Goal: Find contact information: Find contact information

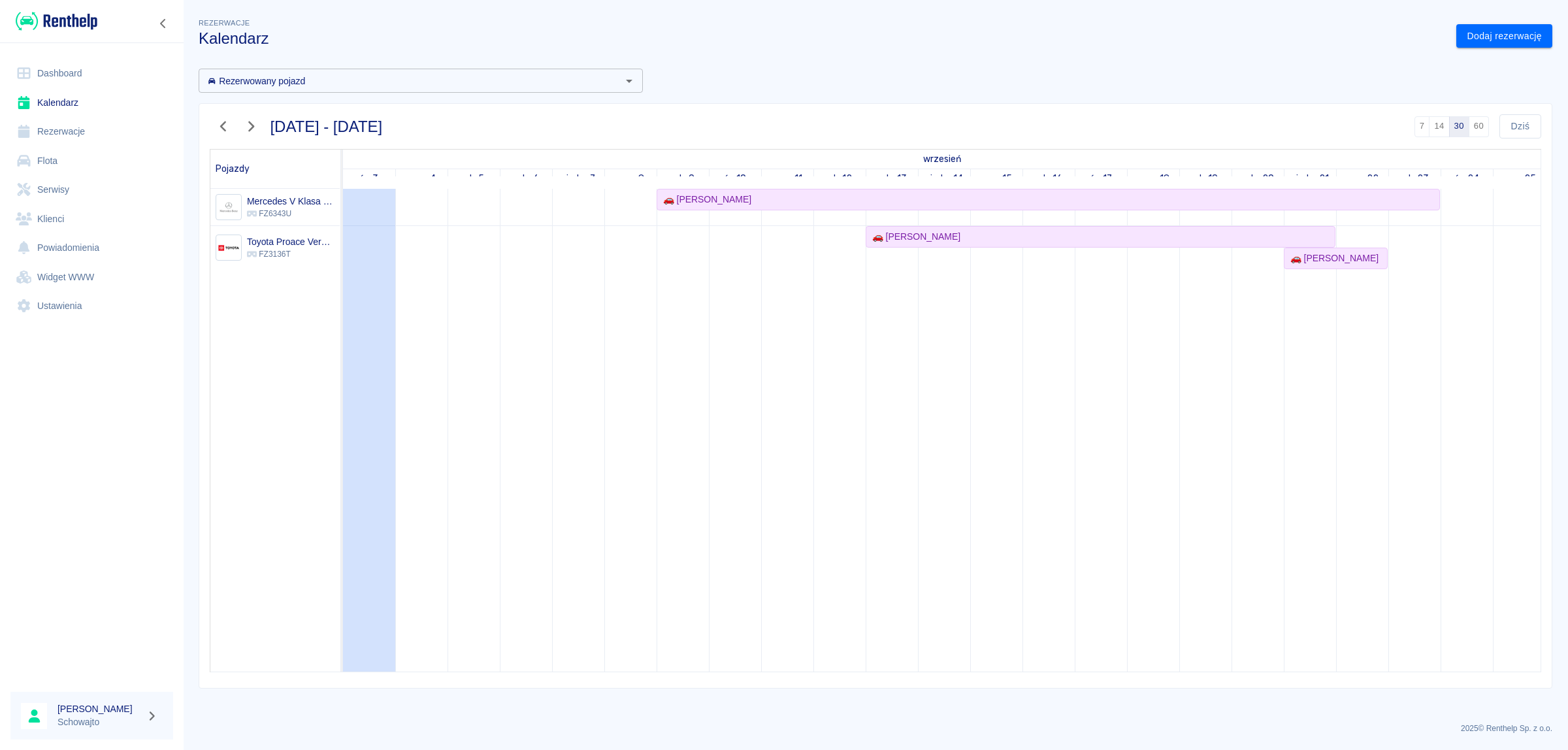
click at [218, 124] on icon "button" at bounding box center [224, 126] width 17 height 14
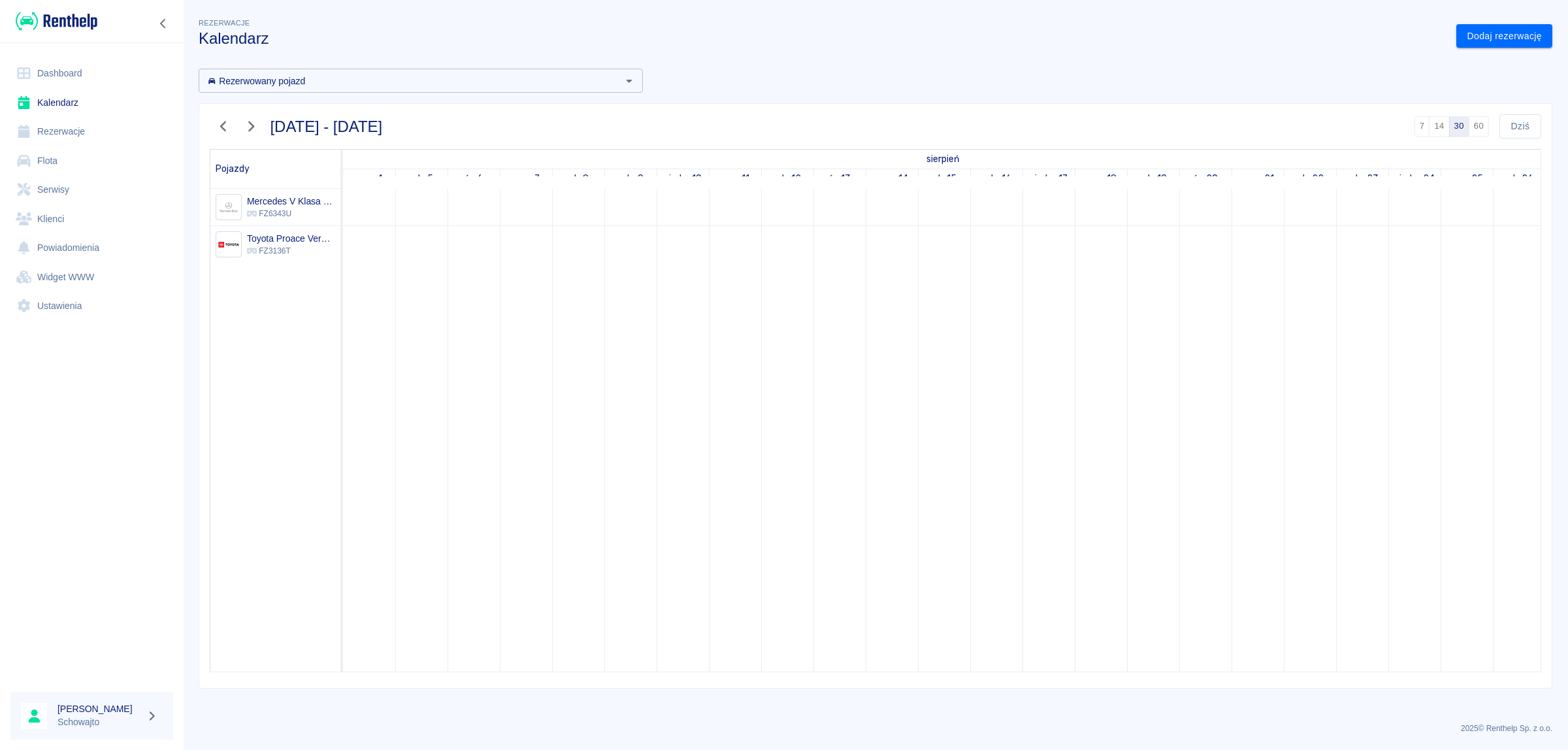
click at [222, 124] on icon "button" at bounding box center [224, 126] width 17 height 14
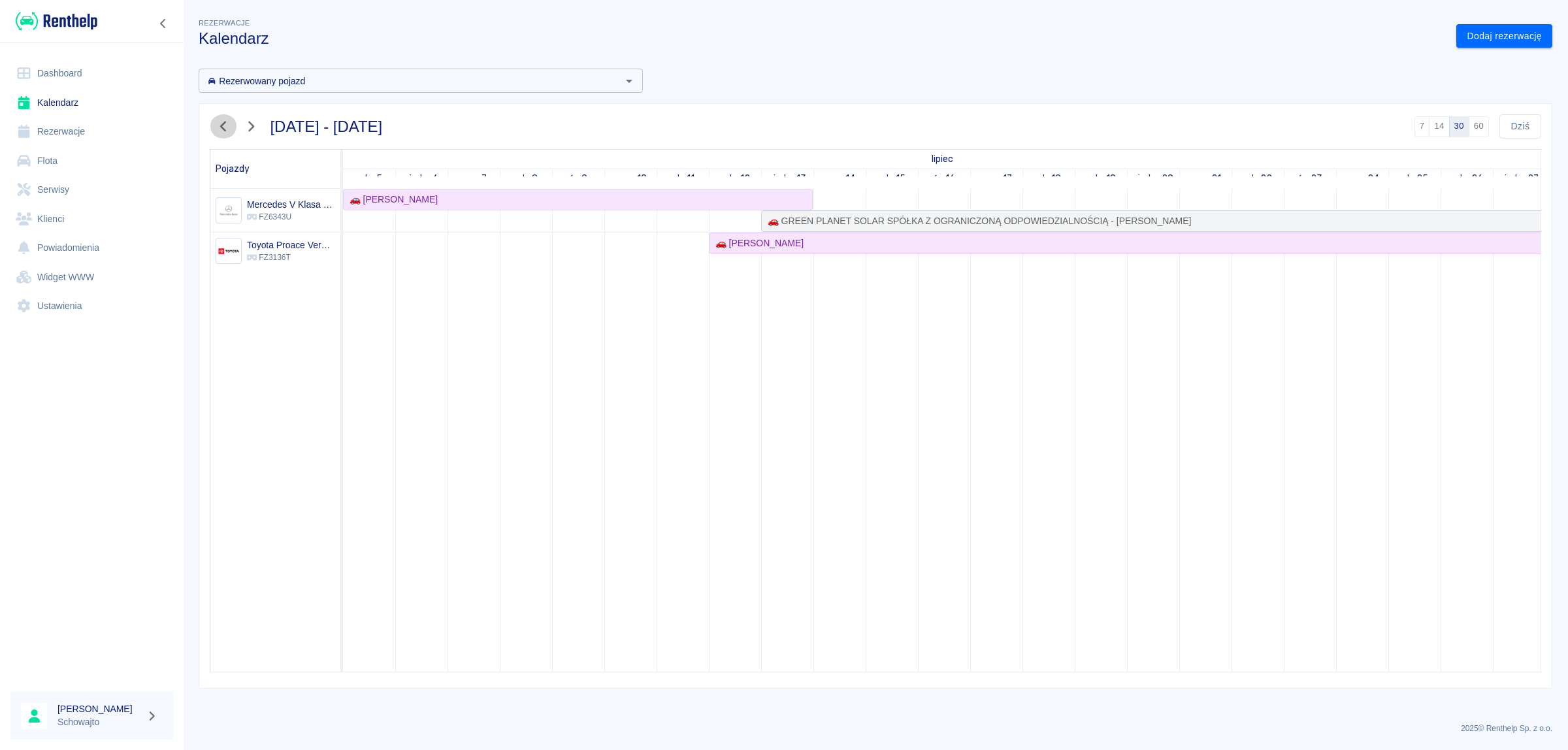
click at [222, 124] on icon "button" at bounding box center [224, 126] width 17 height 14
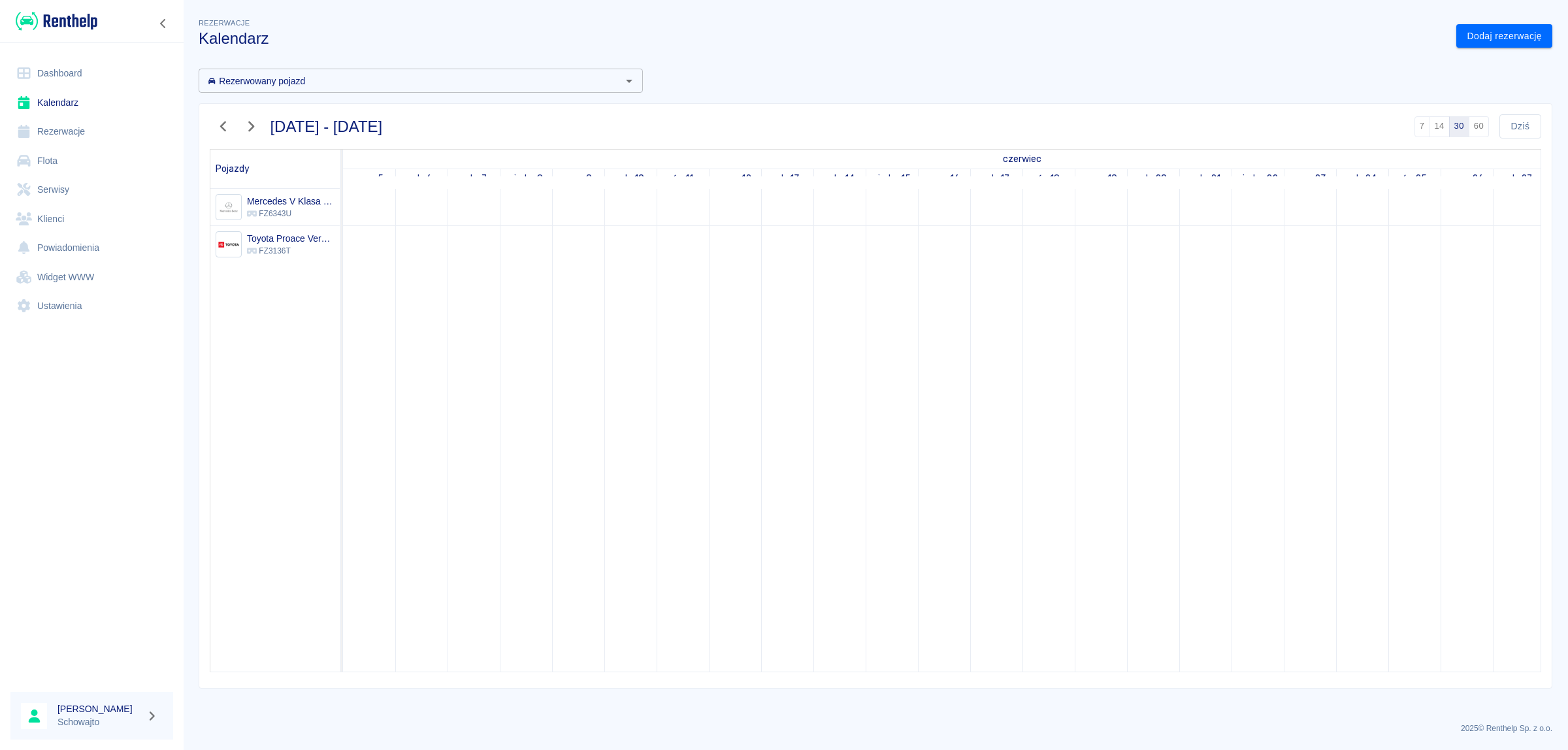
click at [222, 124] on icon "button" at bounding box center [224, 126] width 17 height 14
click at [222, 125] on icon "button" at bounding box center [224, 126] width 17 height 14
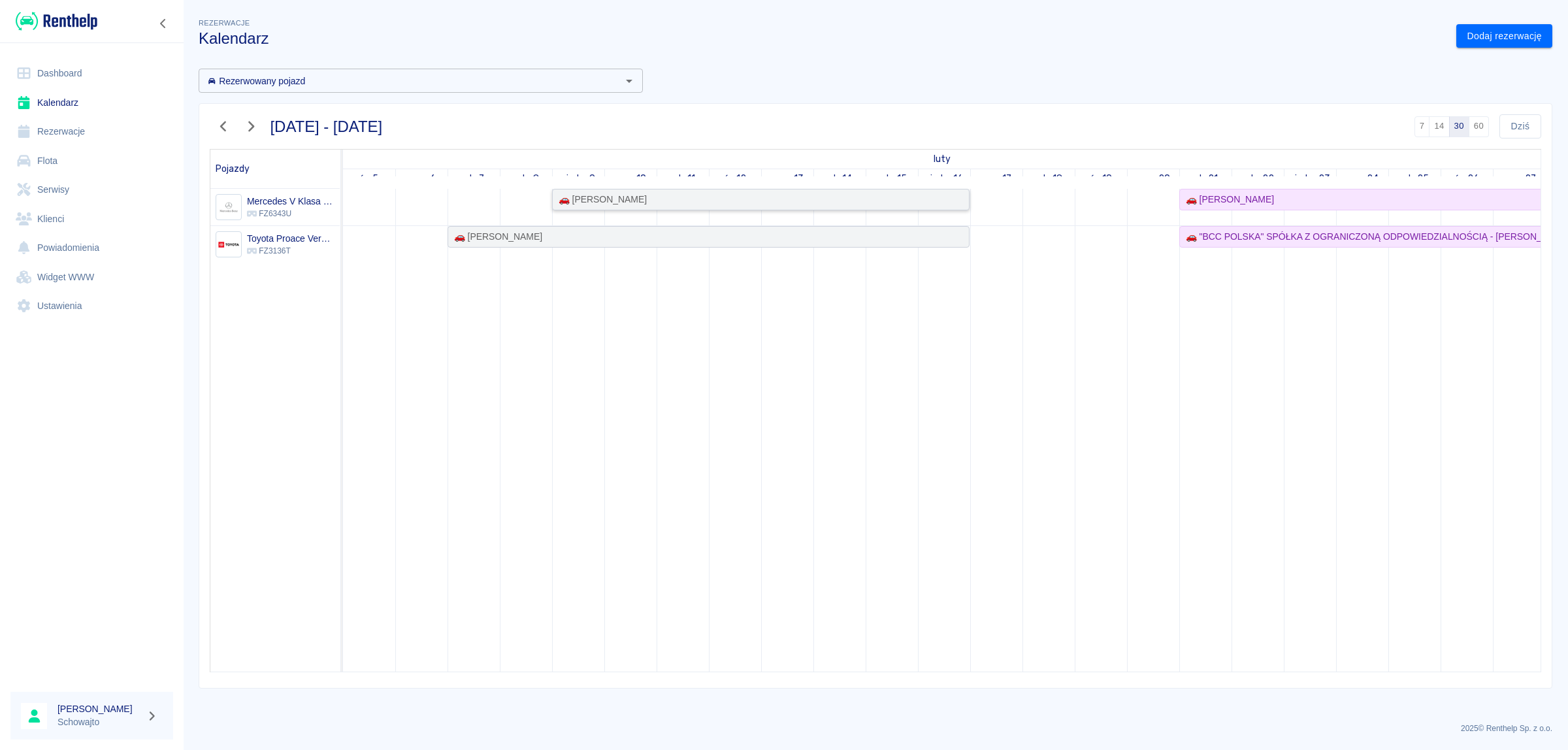
click at [658, 199] on div "🚗 [PERSON_NAME]" at bounding box center [760, 199] width 415 height 14
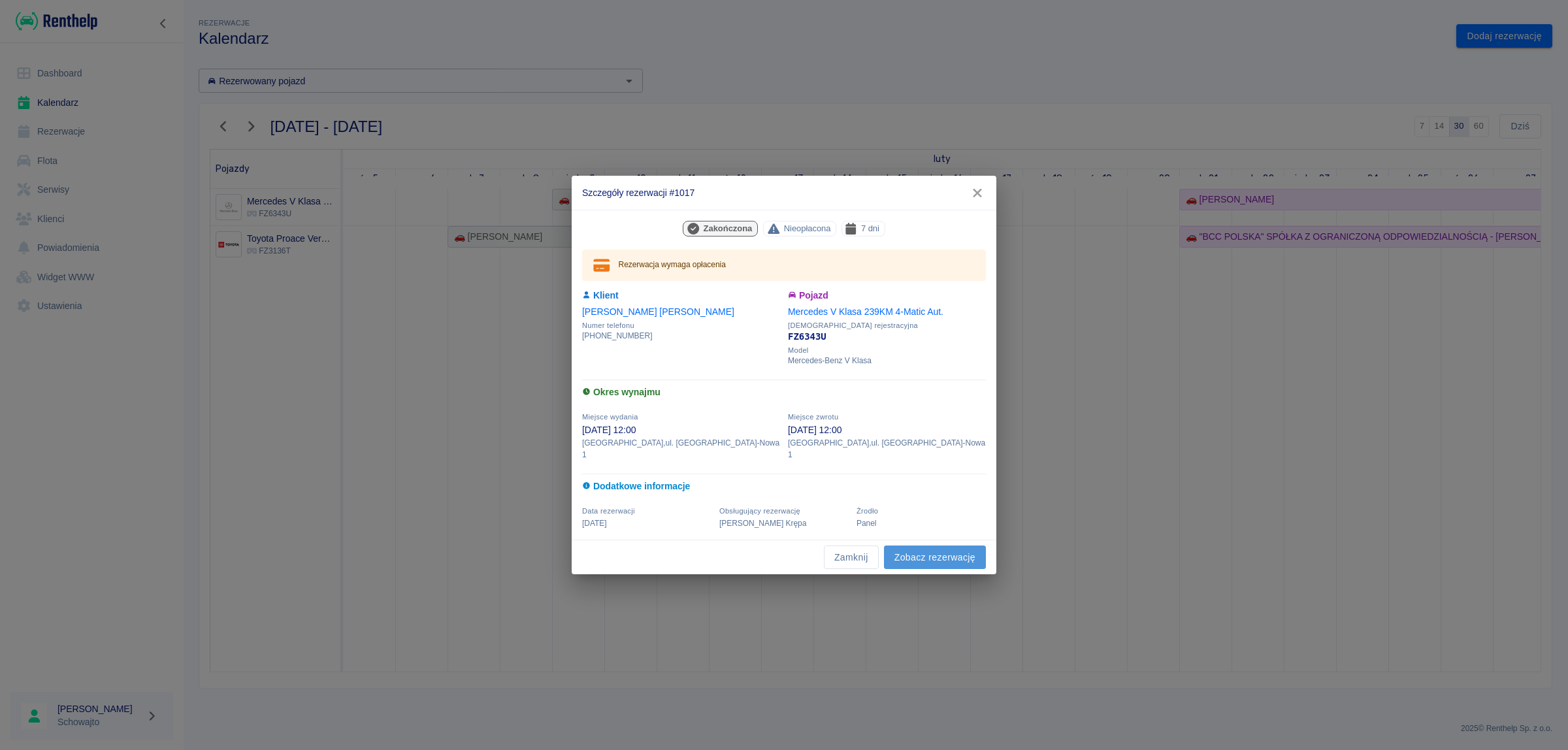
click at [948, 555] on link "Zobacz rezerwację" at bounding box center [934, 557] width 102 height 24
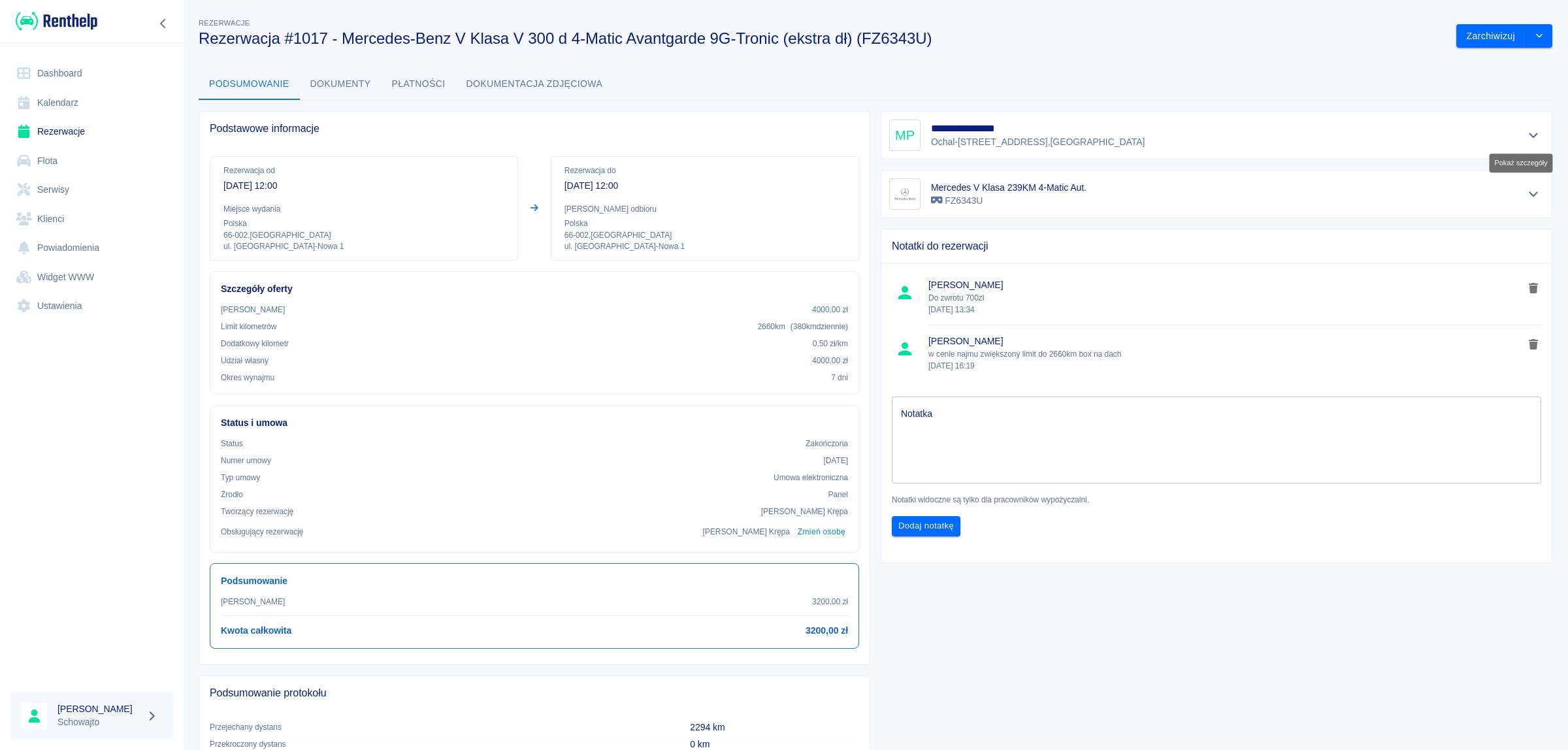
click at [1526, 132] on icon "Pokaż szczegóły" at bounding box center [1533, 136] width 15 height 12
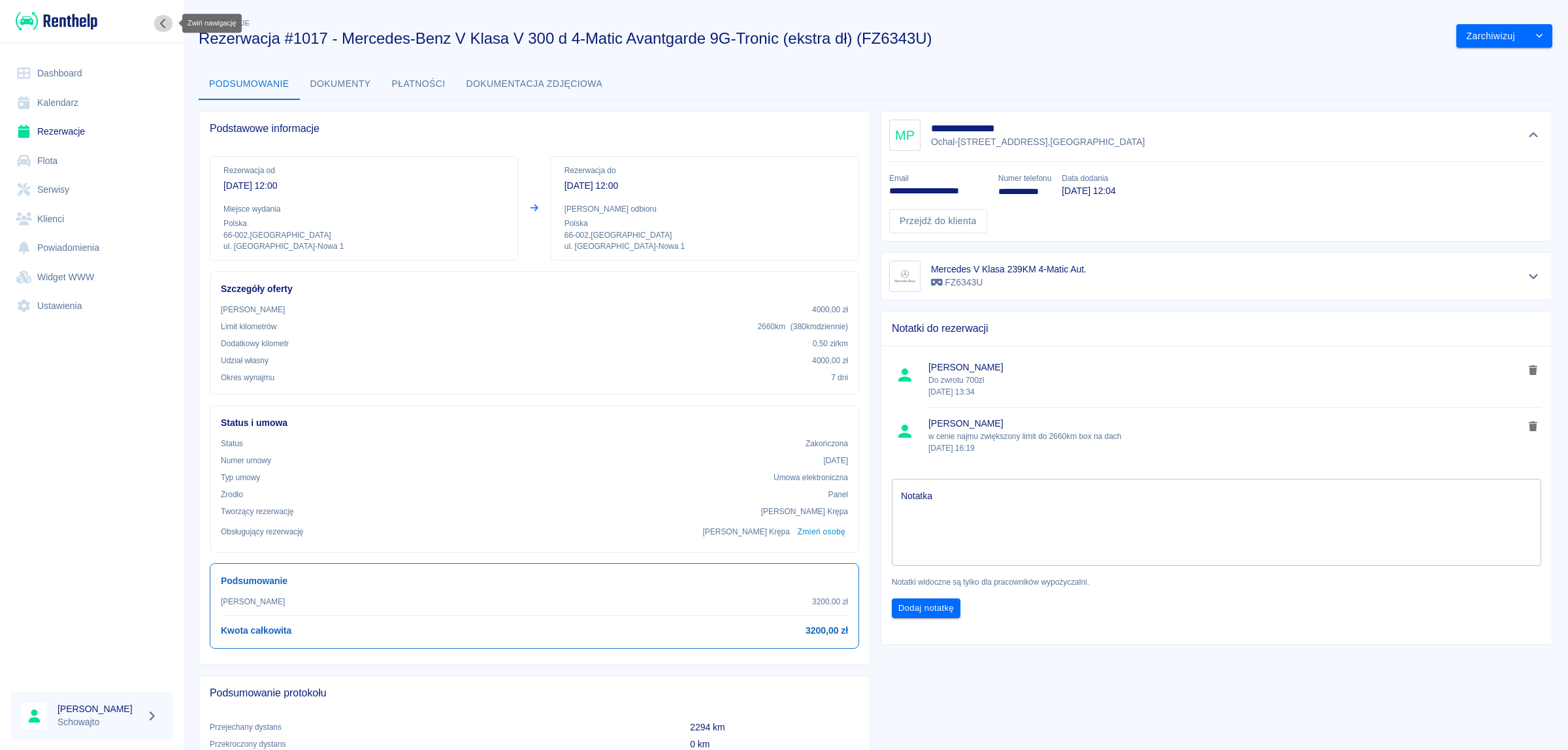
click at [160, 19] on icon "Zwiń nawigację" at bounding box center [163, 24] width 13 height 11
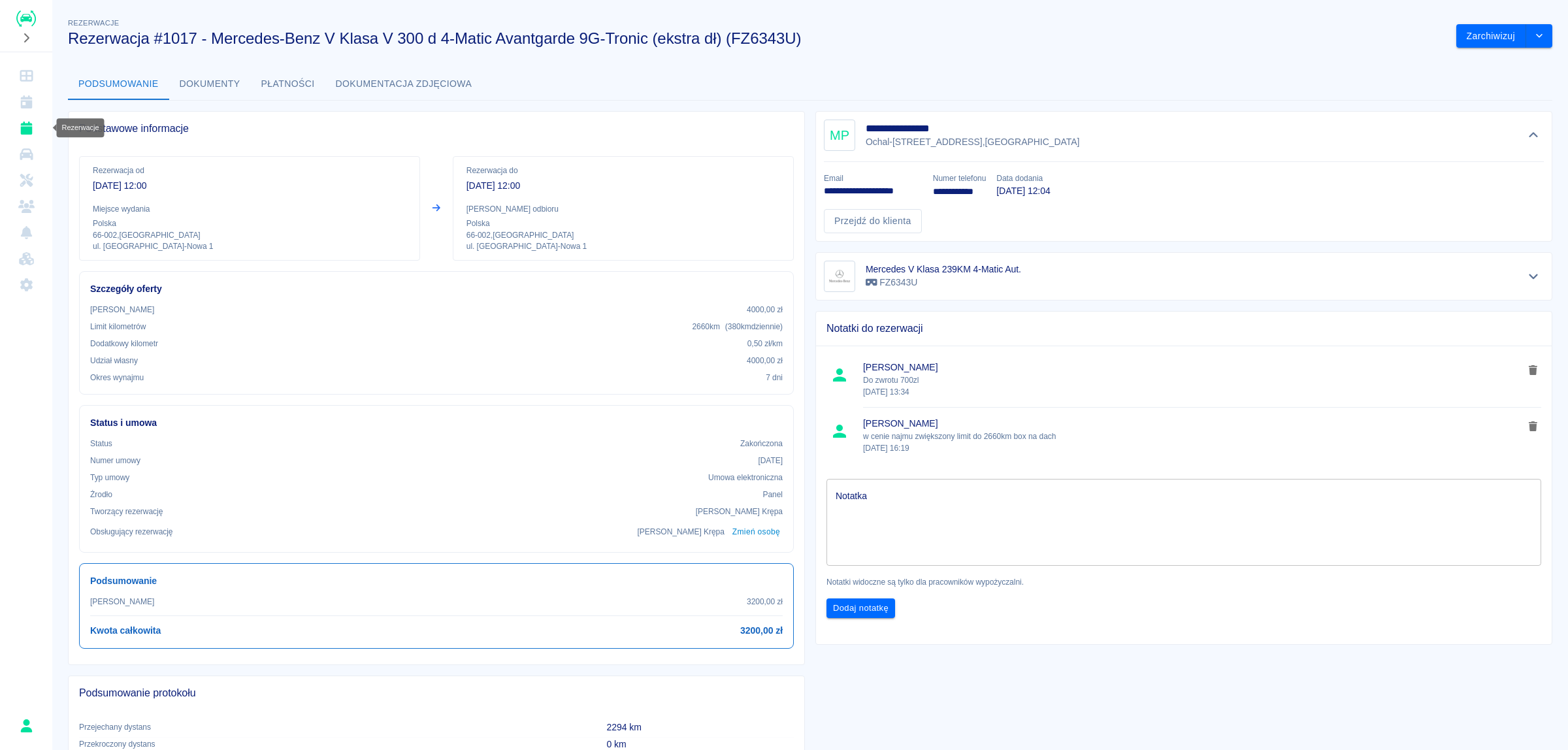
click at [23, 128] on icon "Rezerwacje" at bounding box center [26, 128] width 12 height 13
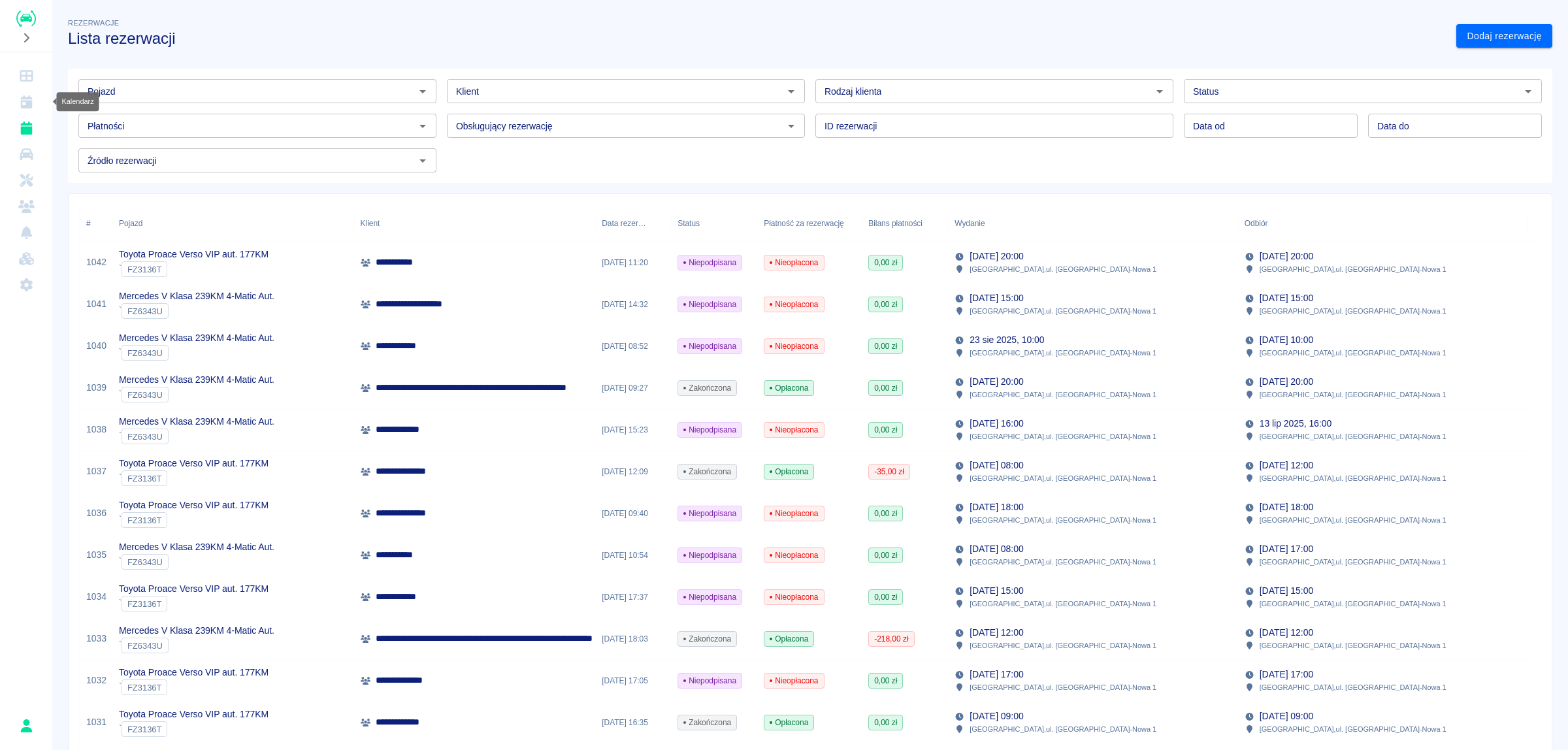
click at [20, 102] on icon "Kalendarz" at bounding box center [27, 102] width 17 height 13
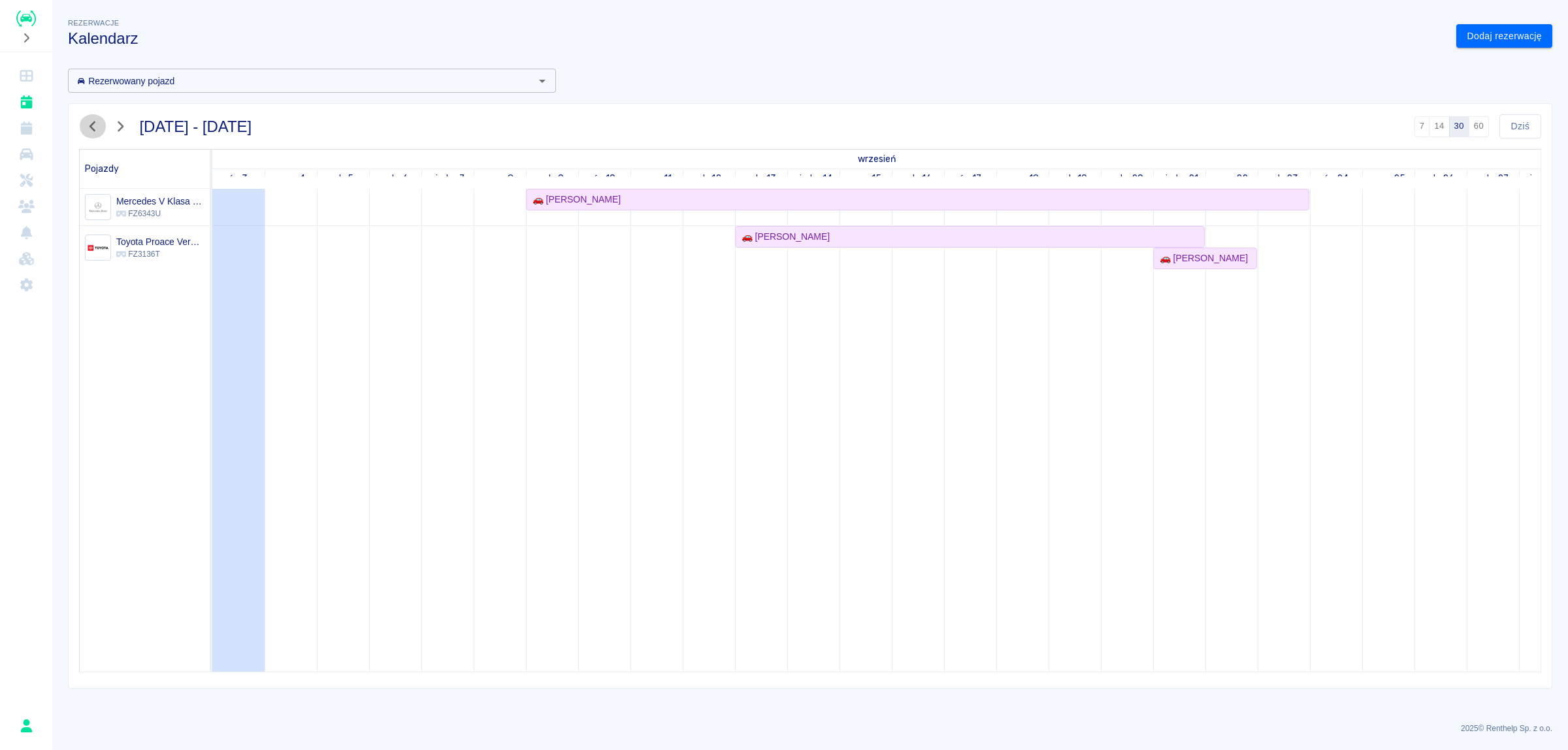
click at [98, 126] on icon "button" at bounding box center [93, 126] width 17 height 14
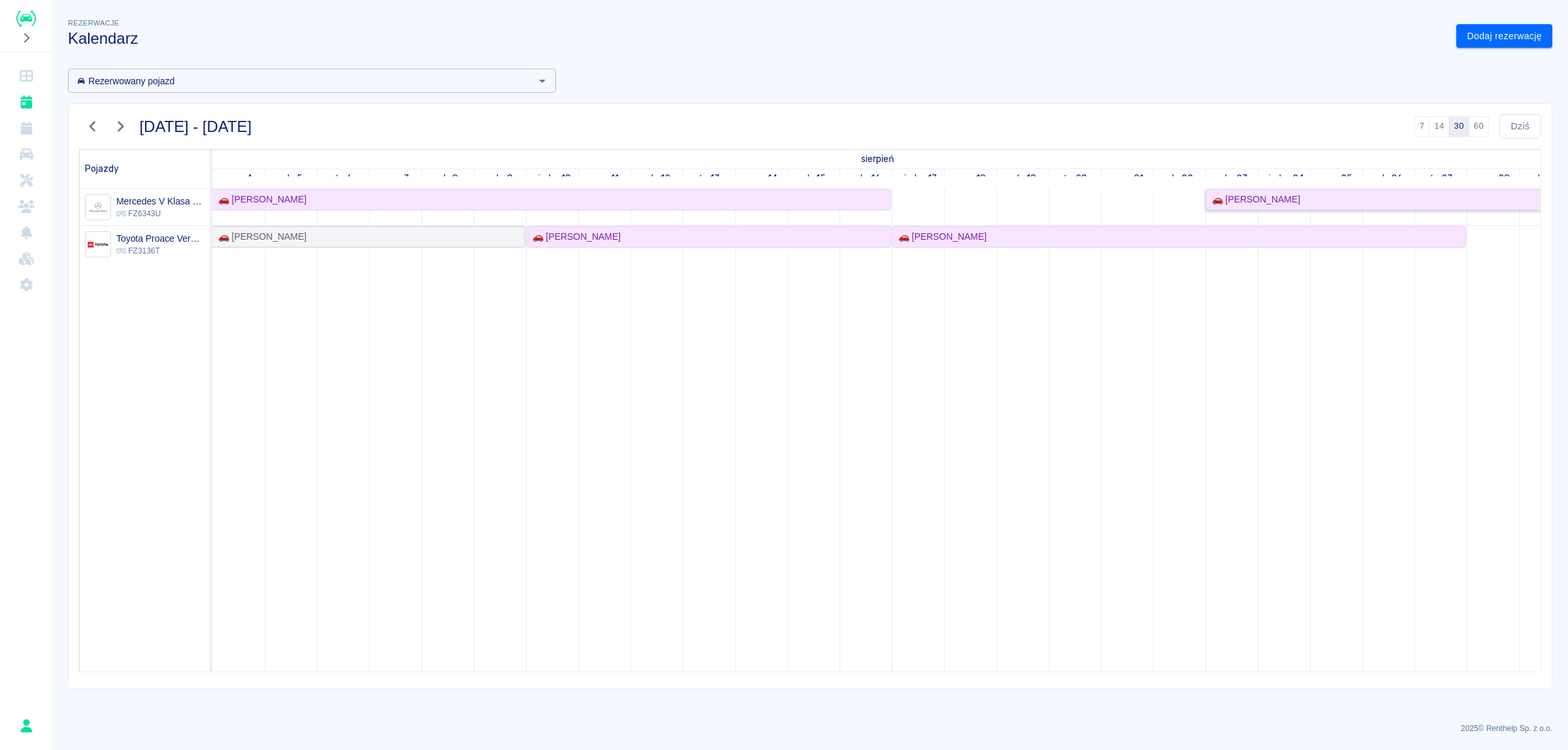
click at [1307, 200] on div "🚗 [PERSON_NAME]" at bounding box center [1492, 199] width 571 height 14
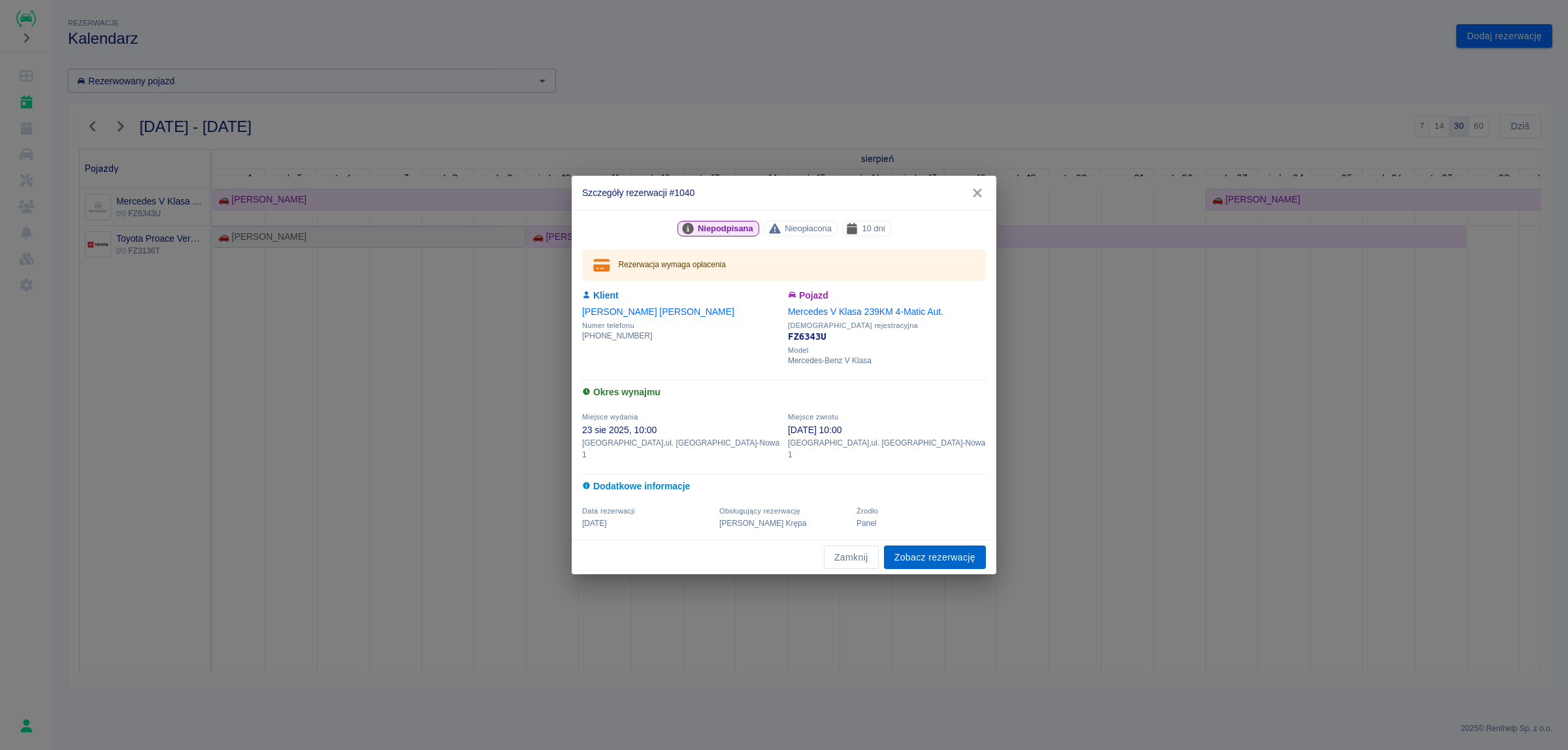
click at [934, 556] on link "Zobacz rezerwację" at bounding box center [934, 557] width 102 height 24
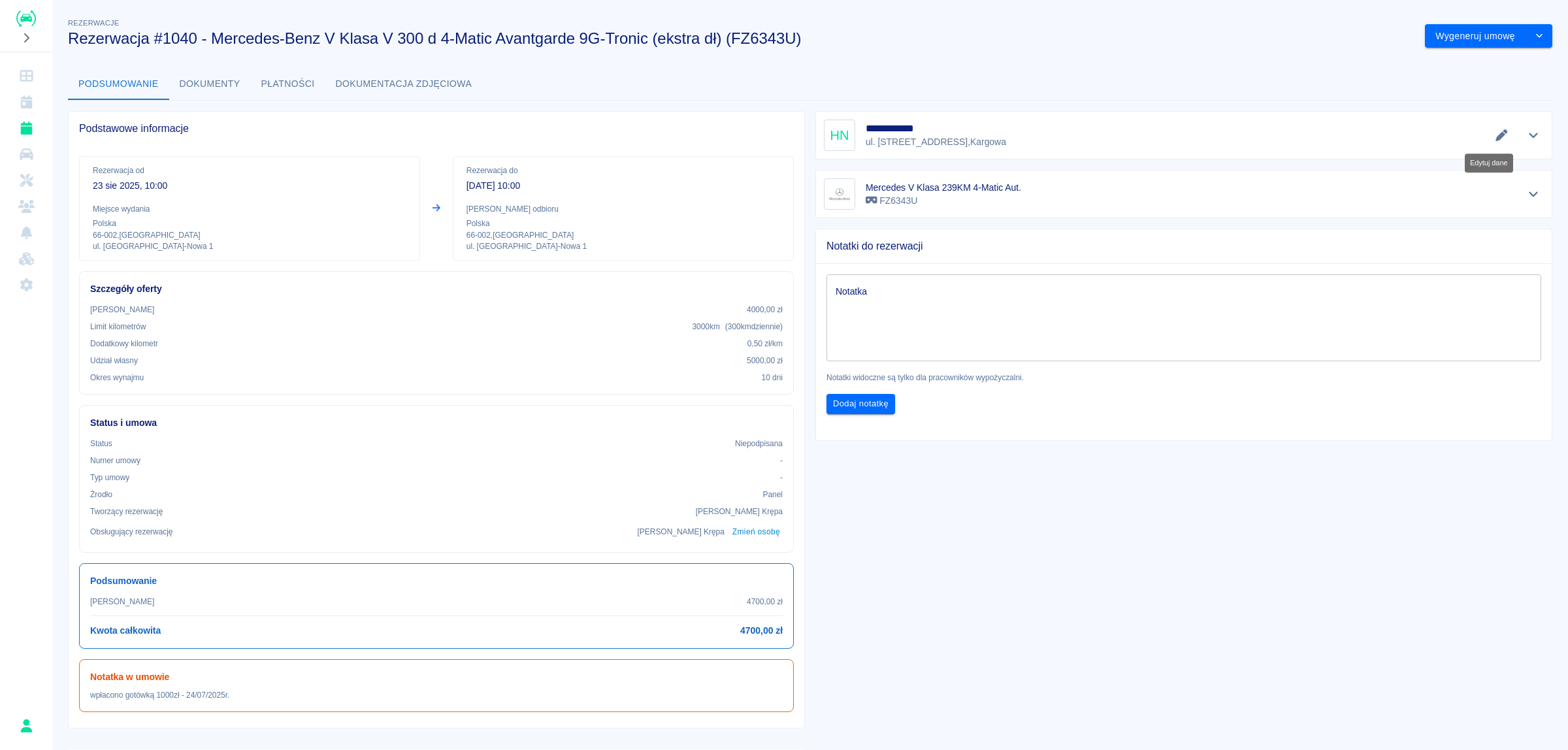
click at [1496, 136] on icon "Edytuj dane" at bounding box center [1502, 136] width 12 height 12
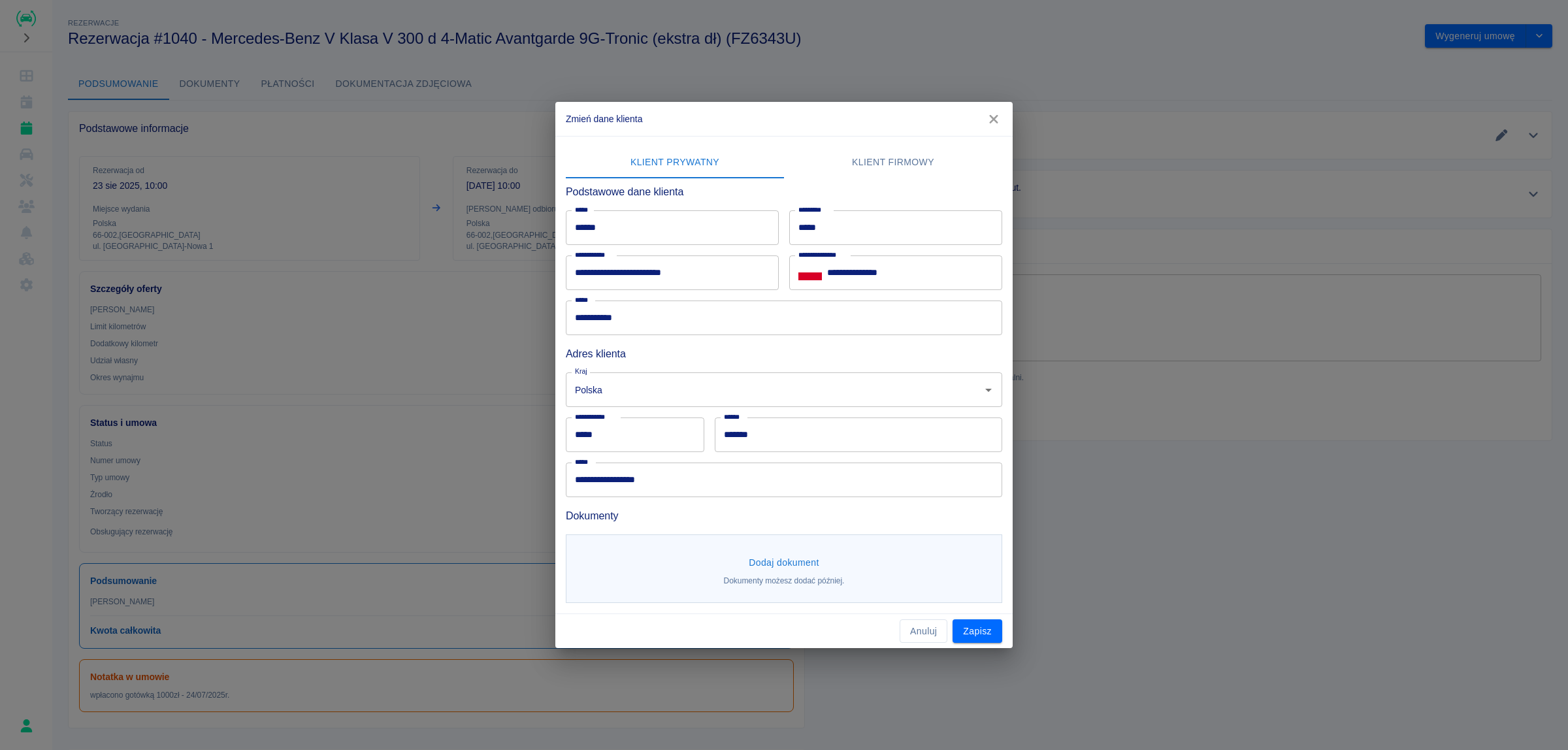
click at [869, 273] on input "**********" at bounding box center [915, 273] width 175 height 35
type input "**********"
click at [975, 624] on button "Zapisz" at bounding box center [977, 631] width 50 height 24
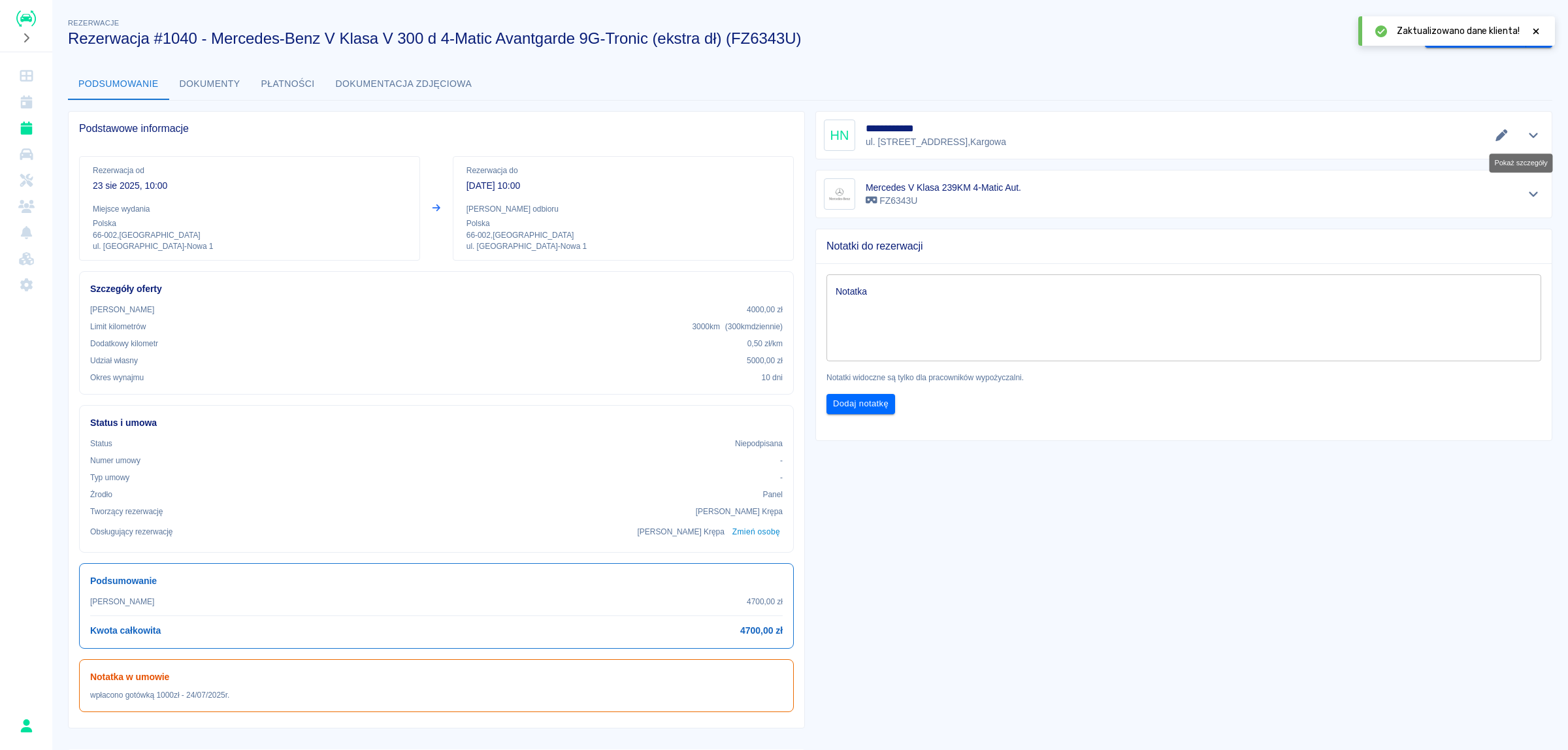
click at [1526, 138] on icon "Pokaż szczegóły" at bounding box center [1533, 136] width 15 height 12
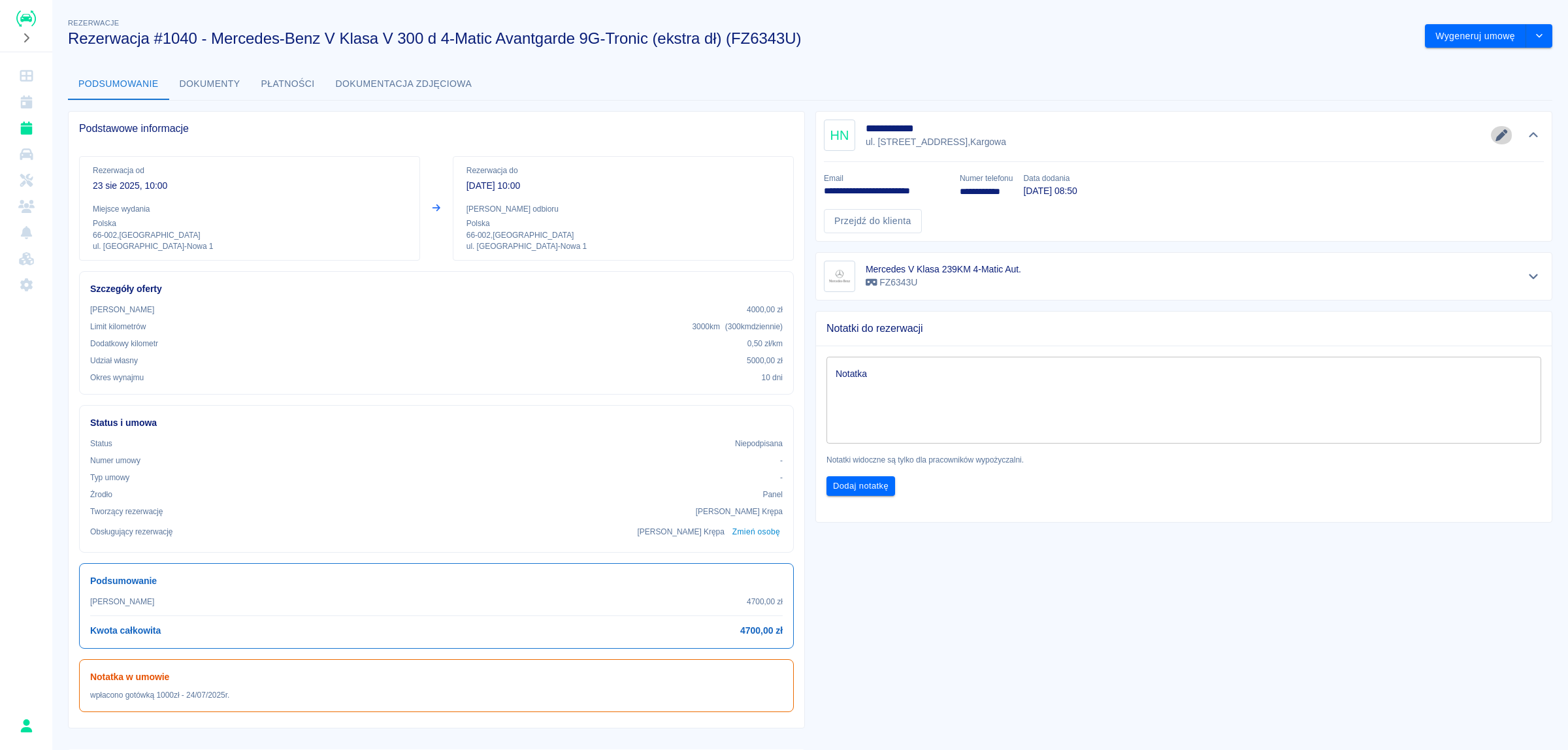
click at [1496, 140] on icon "Edytuj dane" at bounding box center [1502, 136] width 12 height 12
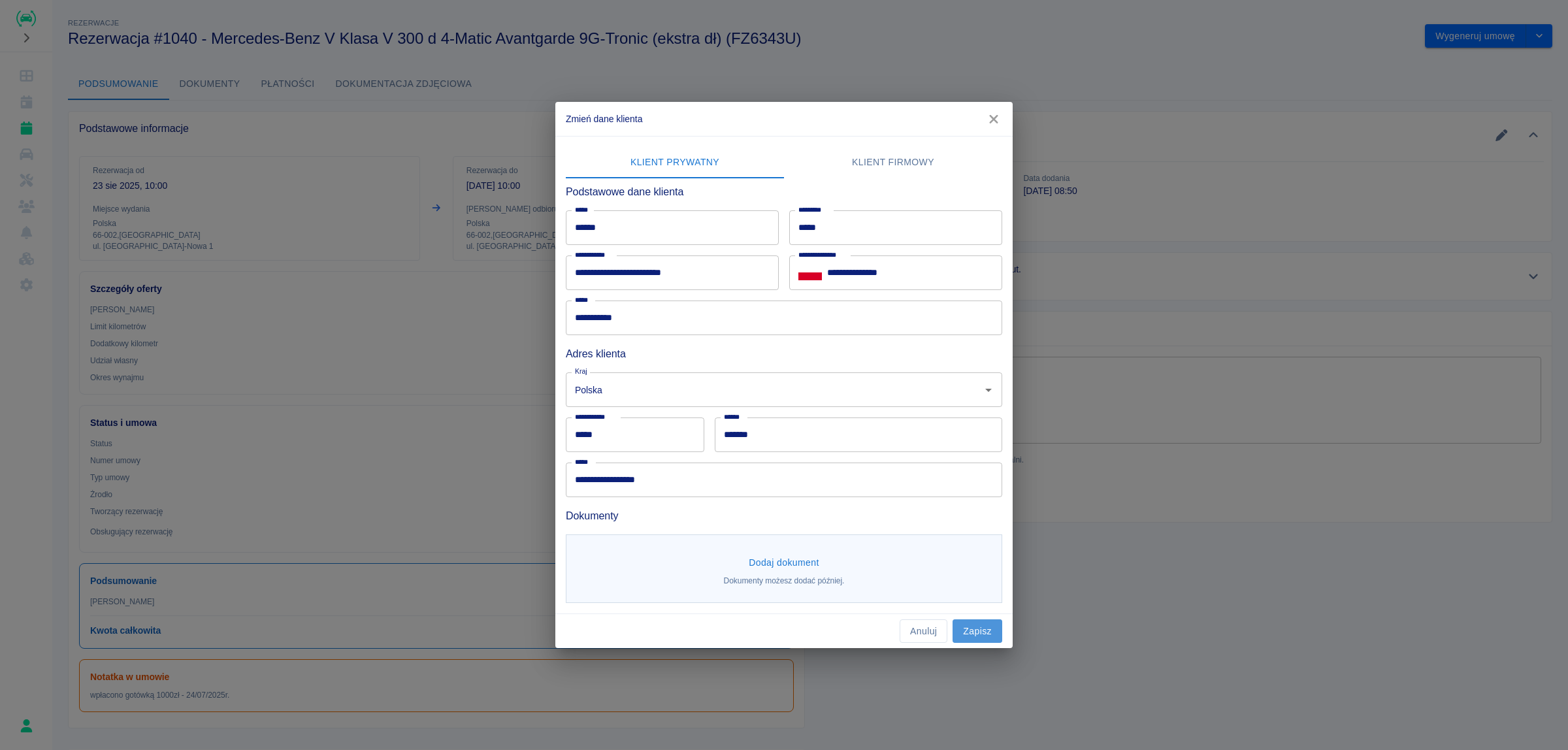
click at [984, 628] on button "Zapisz" at bounding box center [977, 631] width 50 height 24
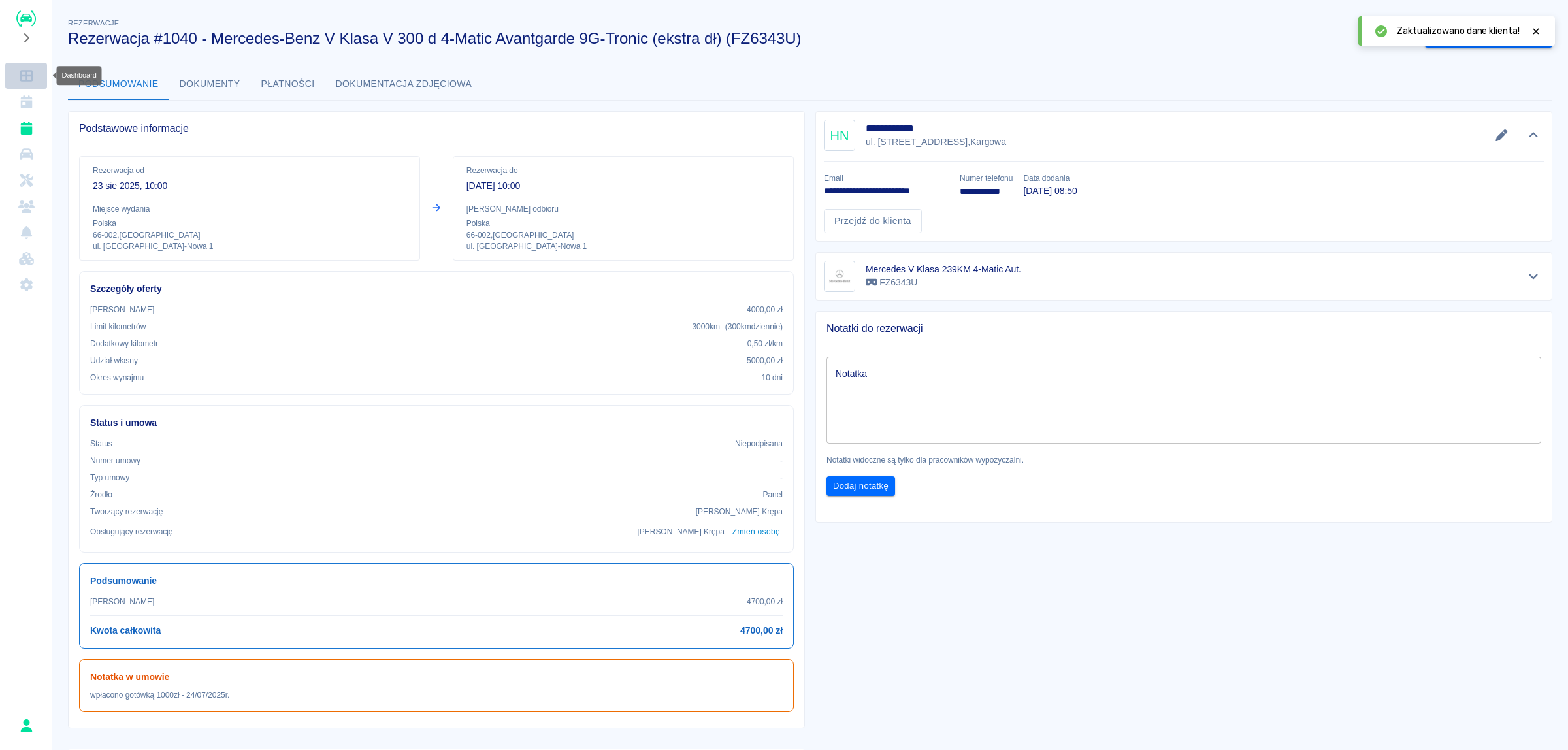
click at [33, 78] on icon "Dashboard" at bounding box center [27, 76] width 13 height 12
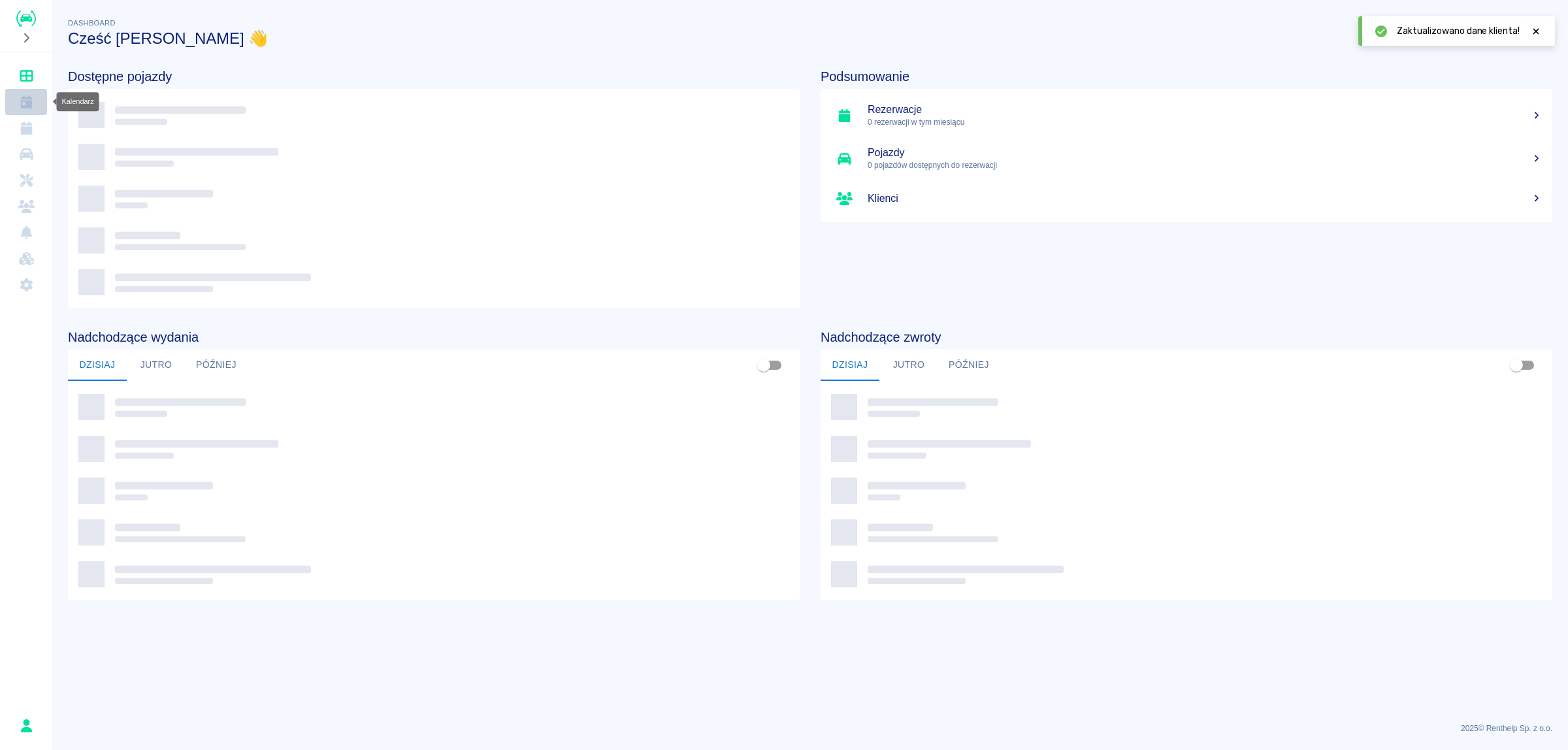
click at [29, 99] on icon "Kalendarz" at bounding box center [26, 102] width 12 height 13
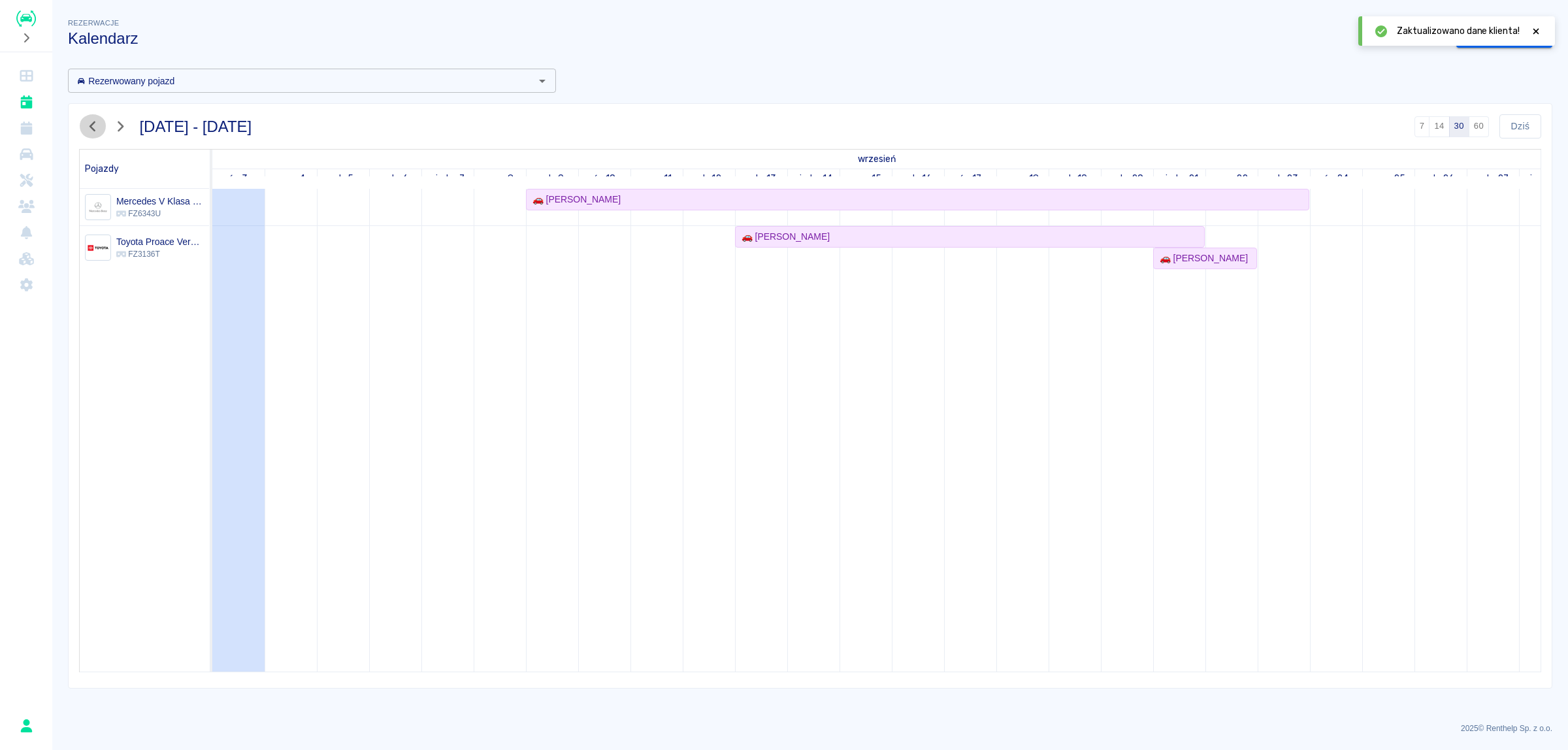
click at [94, 130] on icon "button" at bounding box center [92, 127] width 6 height 11
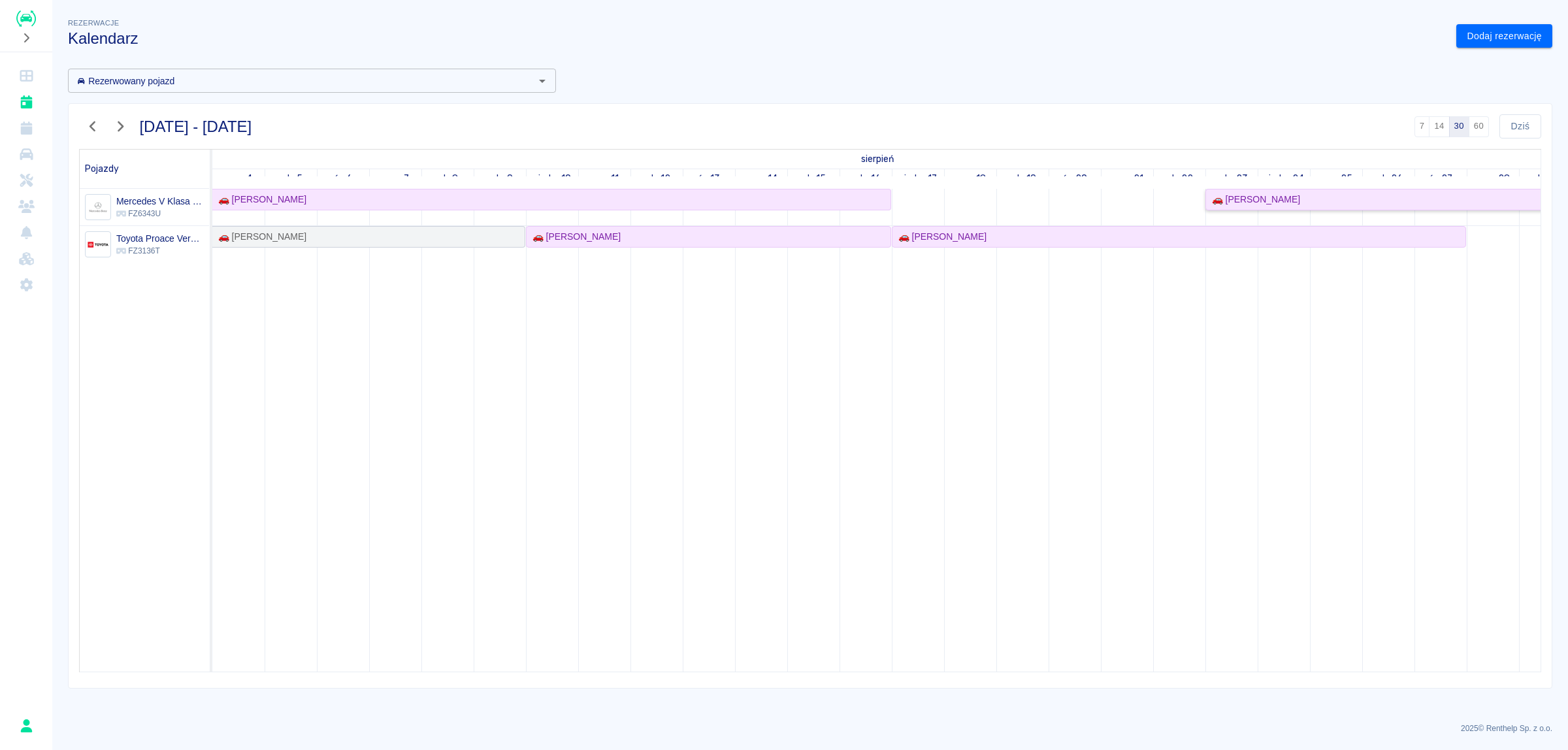
click at [1334, 199] on div "🚗 [PERSON_NAME]" at bounding box center [1492, 199] width 571 height 14
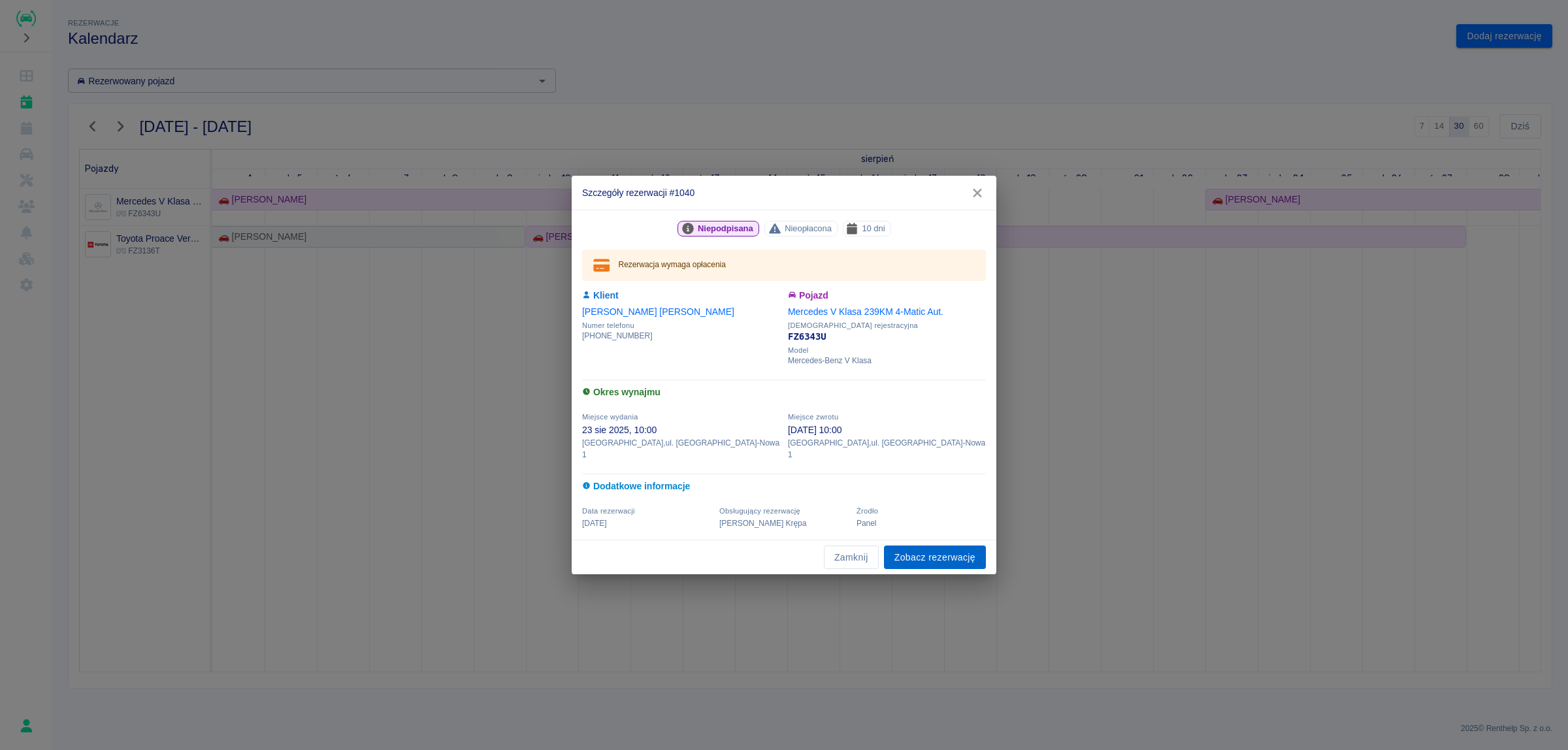
click at [928, 557] on link "Zobacz rezerwację" at bounding box center [934, 557] width 102 height 24
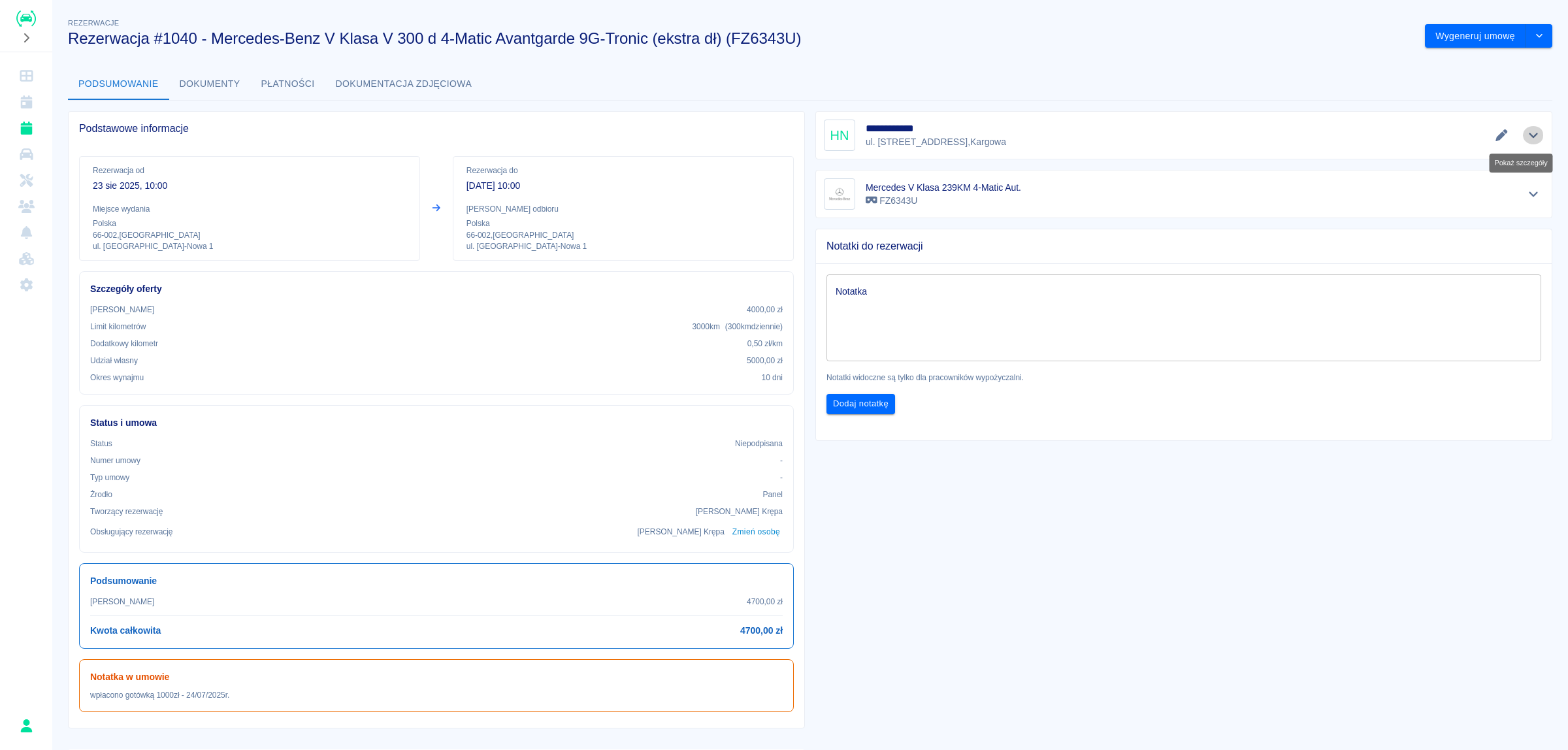
click at [1526, 136] on icon "Pokaż szczegóły" at bounding box center [1533, 136] width 15 height 12
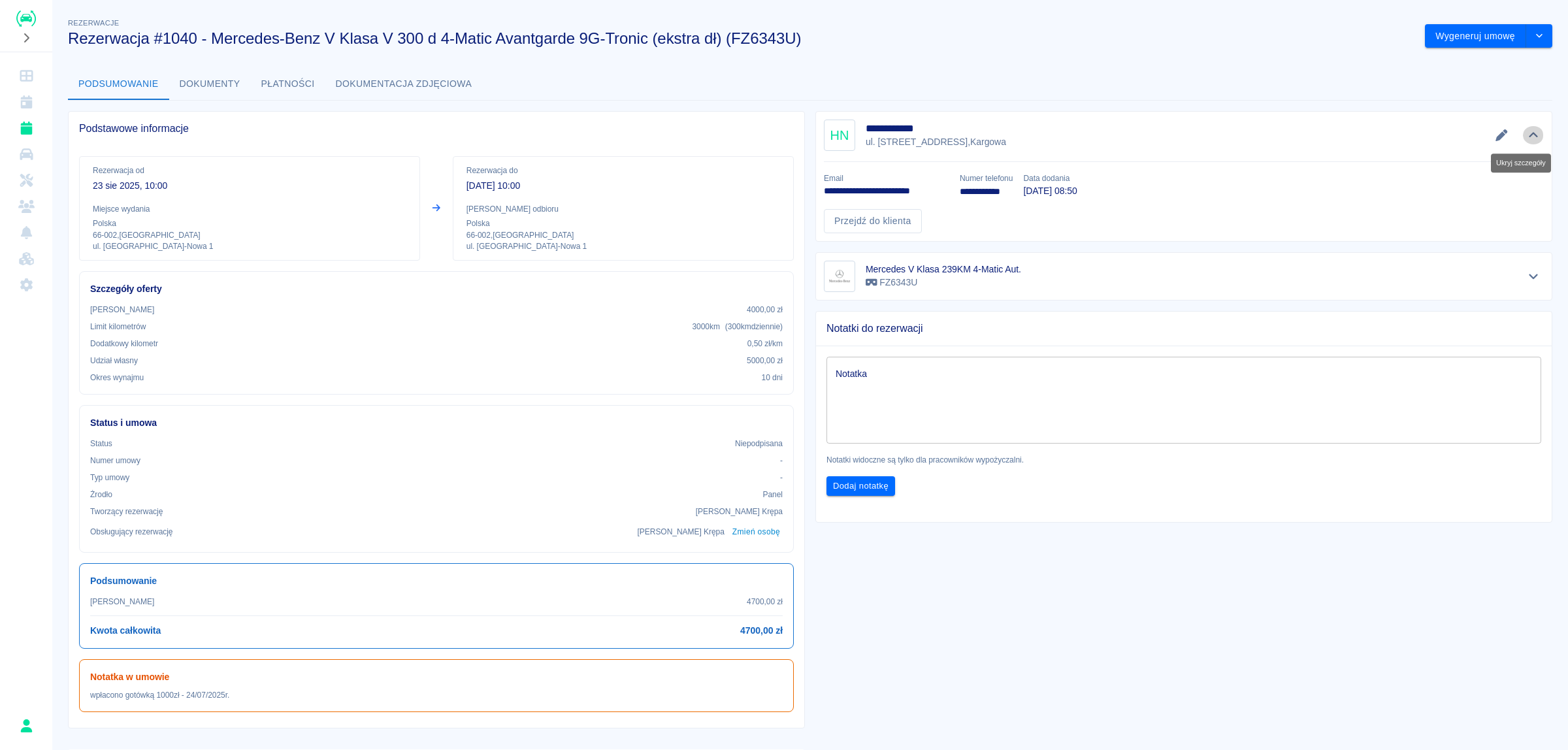
click at [1526, 136] on icon "Ukryj szczegóły" at bounding box center [1533, 136] width 15 height 12
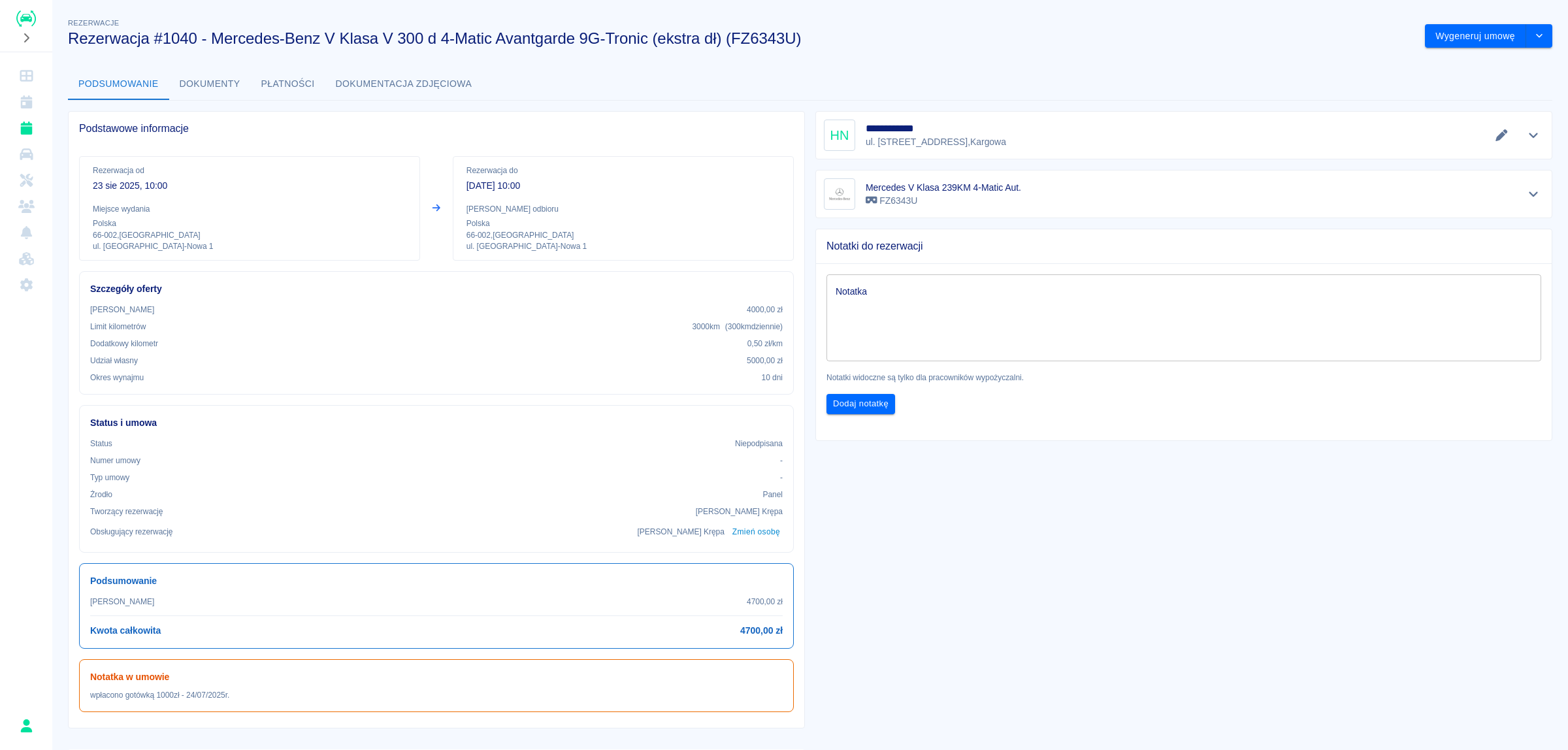
click at [954, 516] on div "**********" at bounding box center [1178, 492] width 747 height 783
drag, startPoint x: 417, startPoint y: 302, endPoint x: 425, endPoint y: 304, distance: 8.2
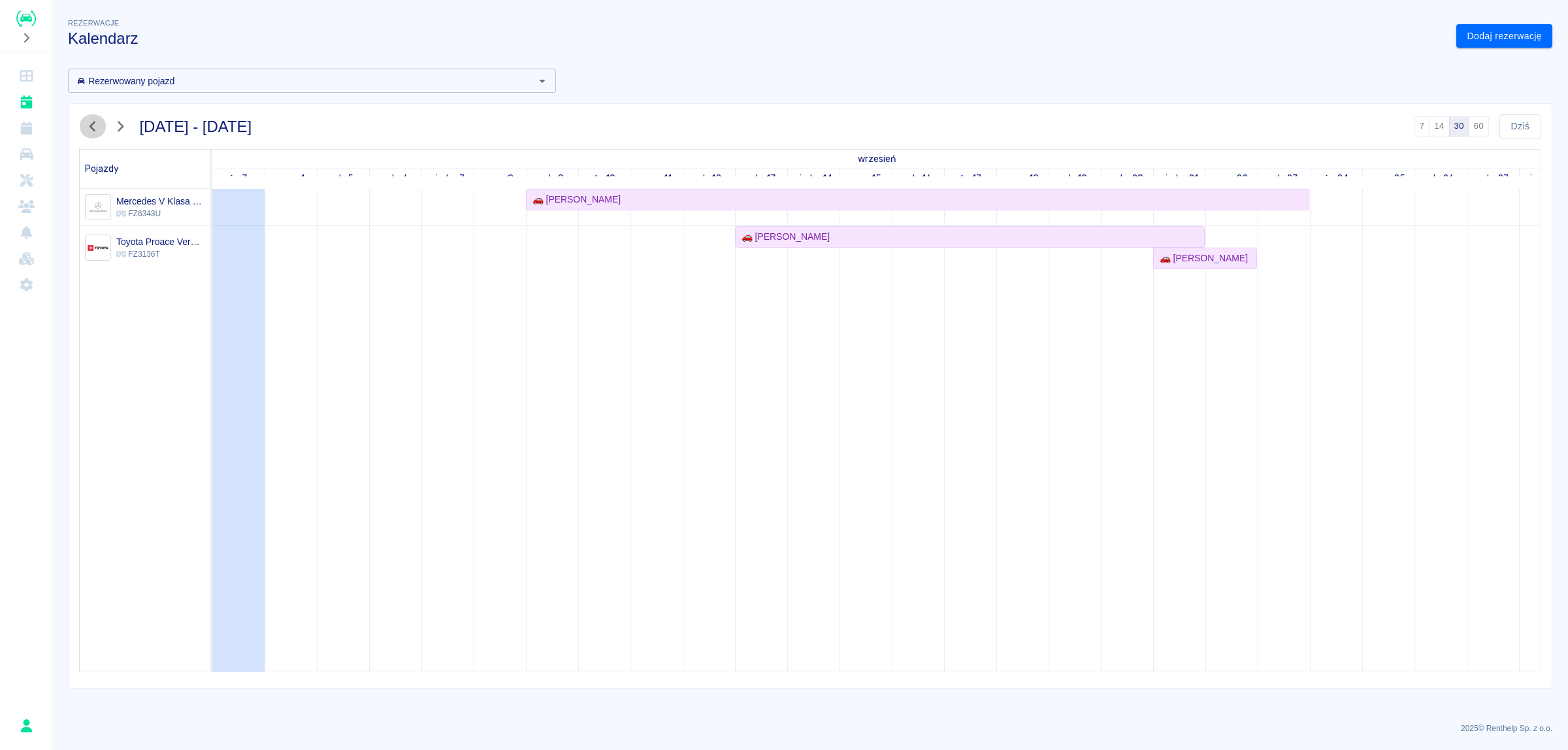
click at [95, 125] on icon "button" at bounding box center [93, 126] width 17 height 14
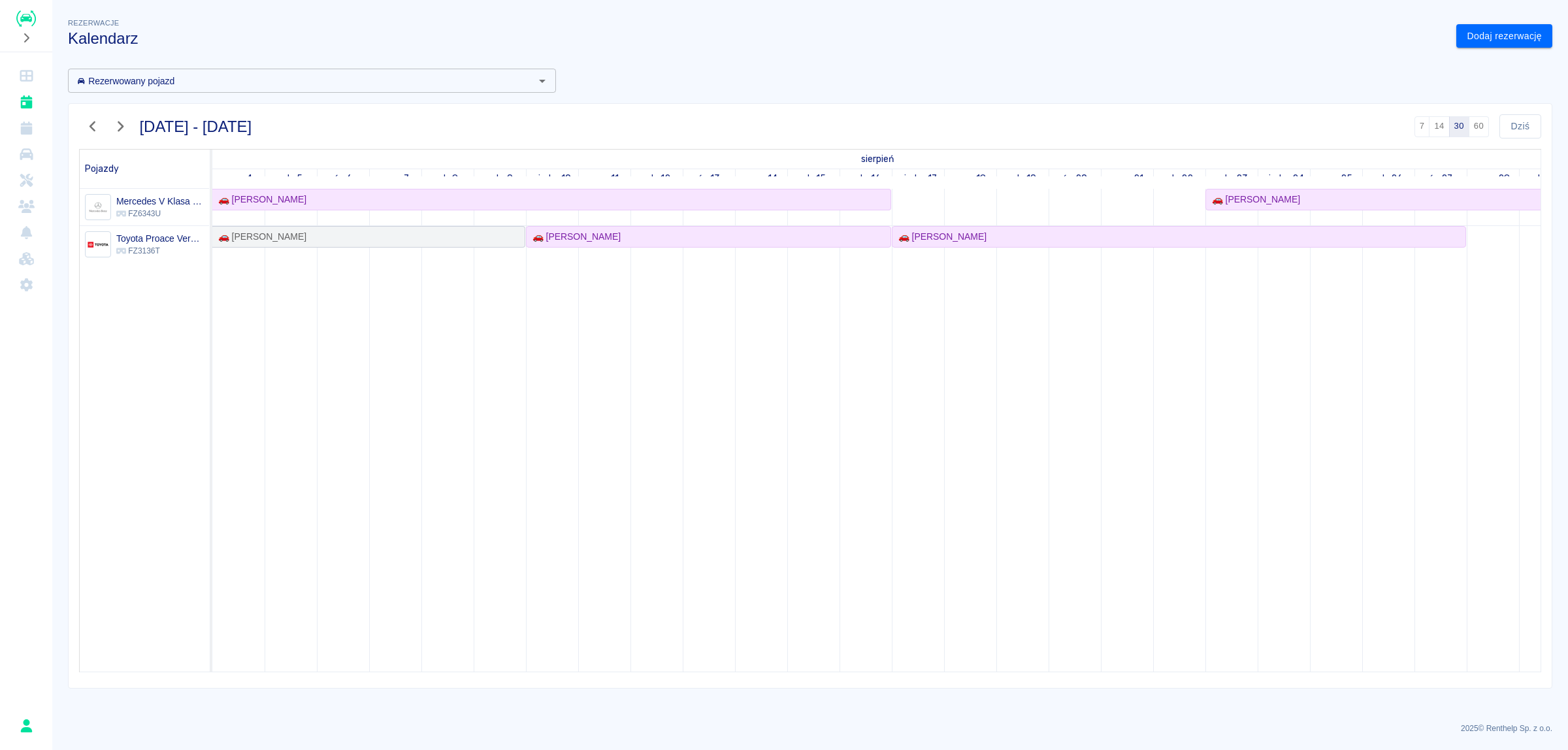
click at [94, 125] on icon "button" at bounding box center [93, 126] width 17 height 14
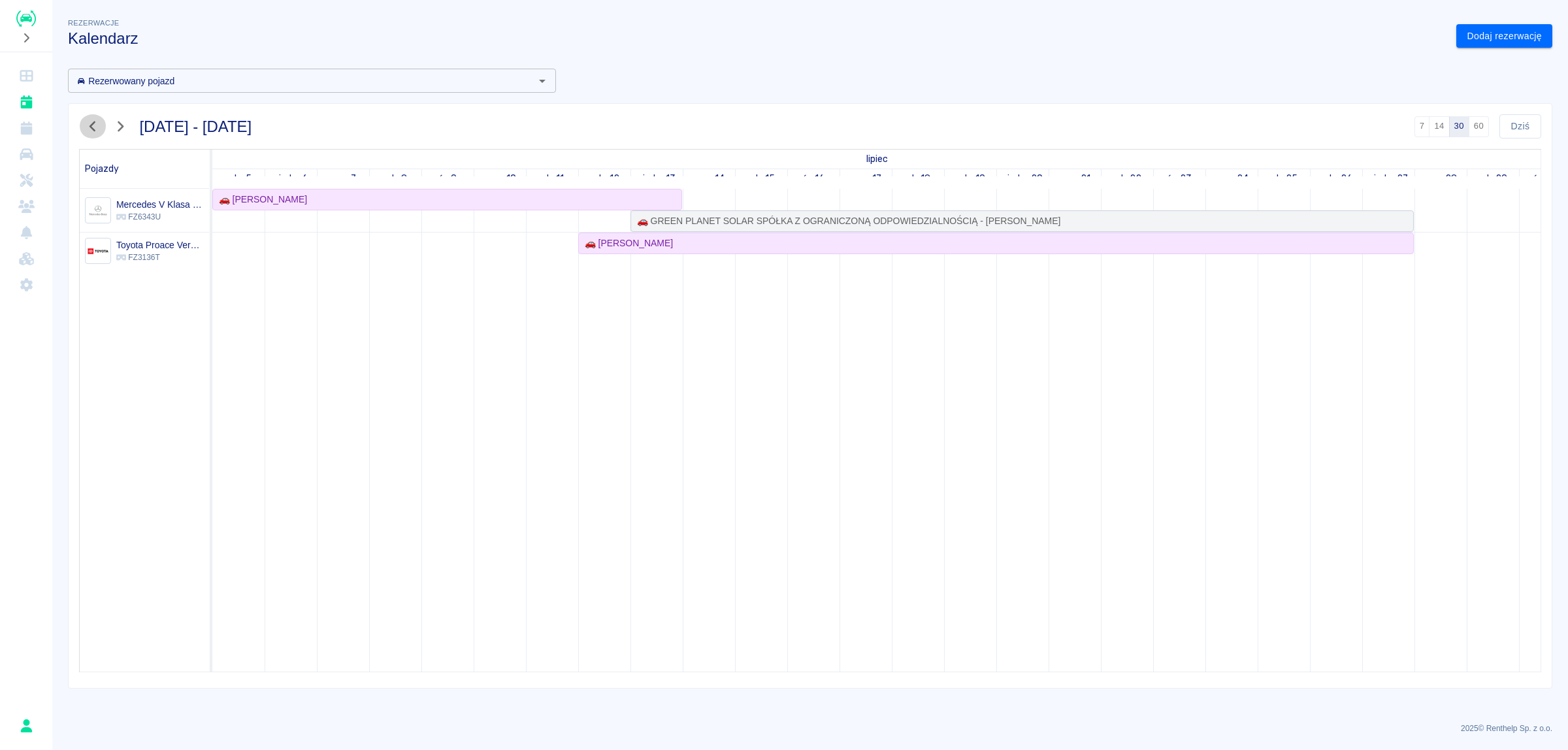
click at [94, 124] on icon "button" at bounding box center [93, 126] width 17 height 14
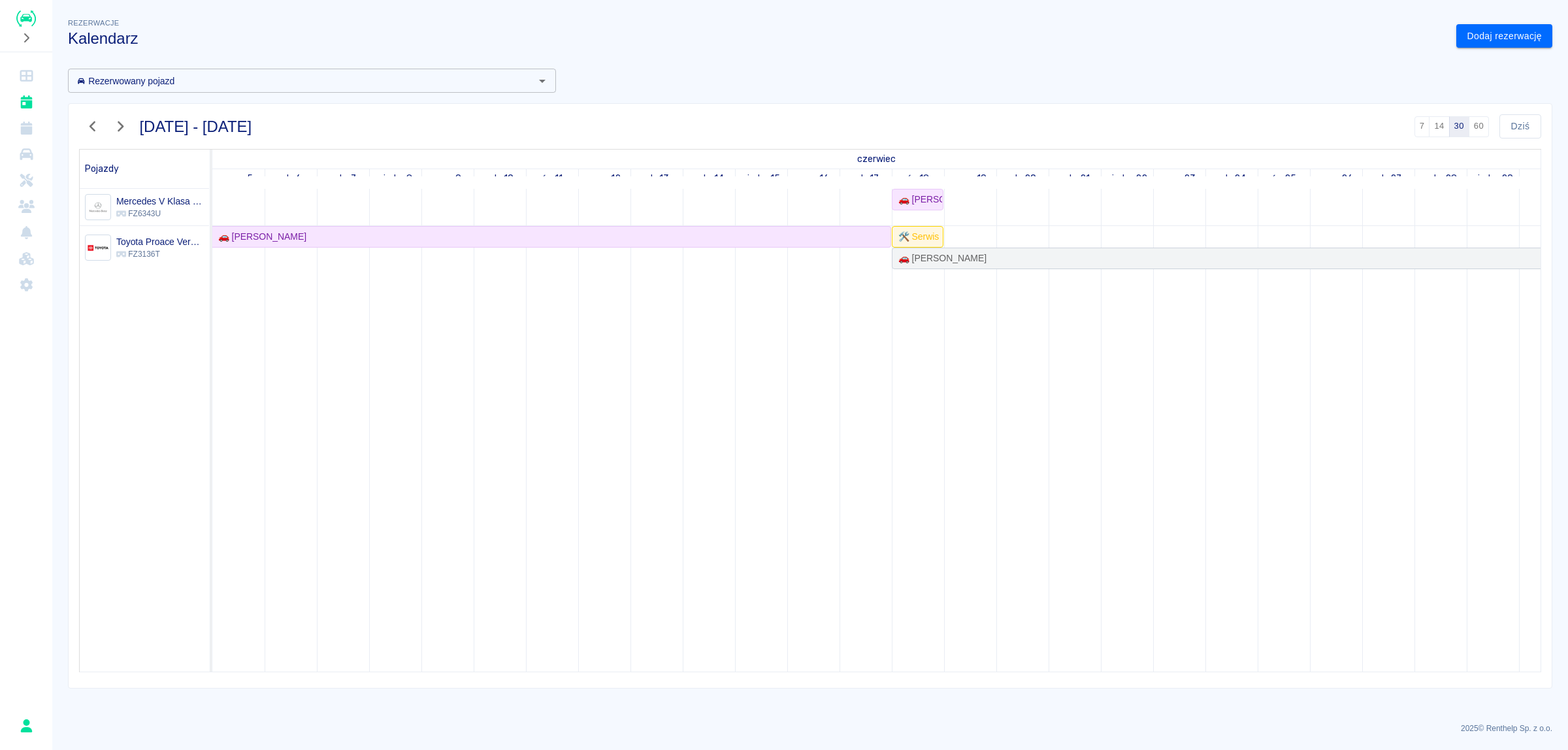
click at [94, 124] on icon "button" at bounding box center [92, 127] width 6 height 11
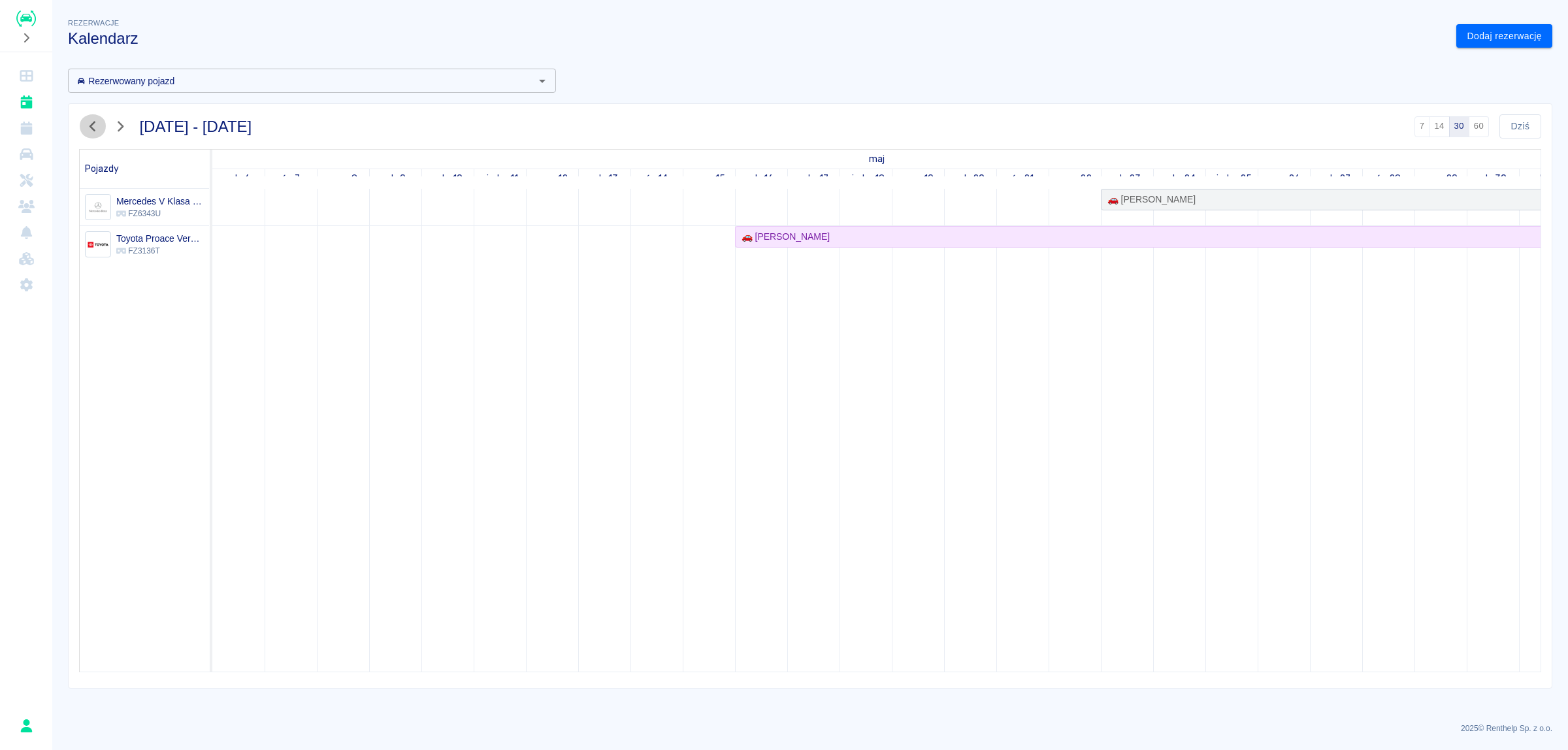
click at [94, 124] on icon "button" at bounding box center [92, 127] width 6 height 11
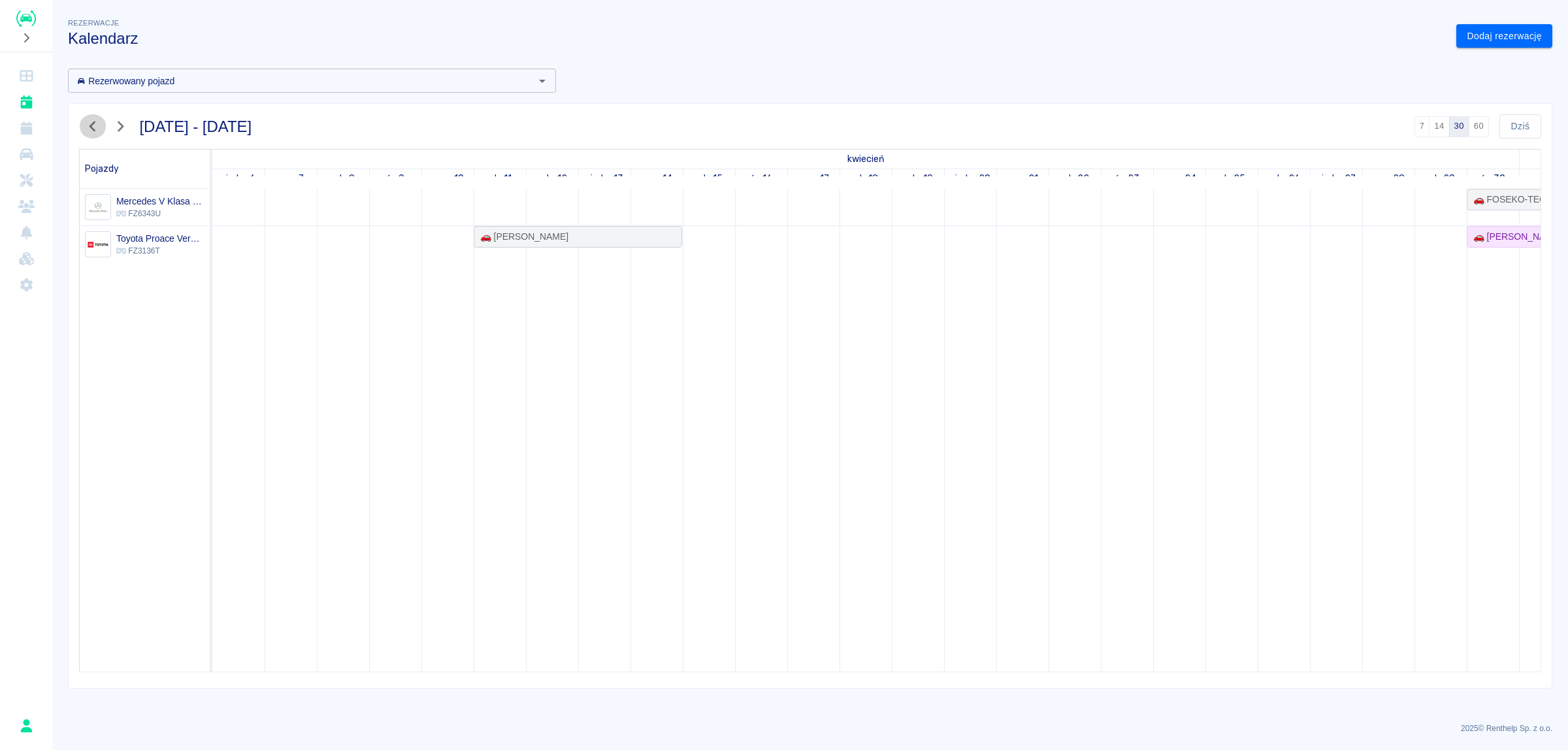
click at [94, 124] on icon "button" at bounding box center [92, 127] width 6 height 11
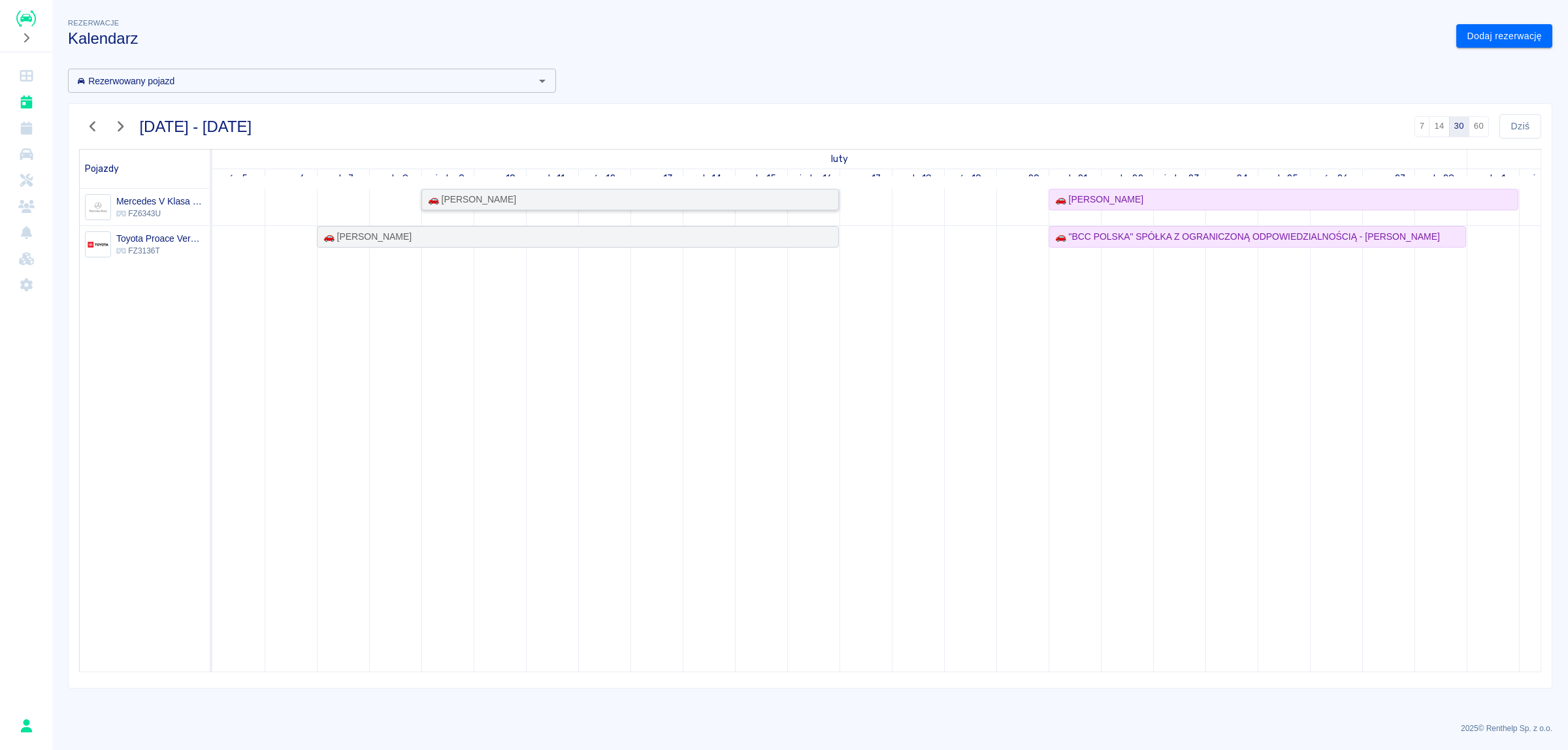
click at [547, 195] on div "🚗 [PERSON_NAME]" at bounding box center [630, 199] width 415 height 14
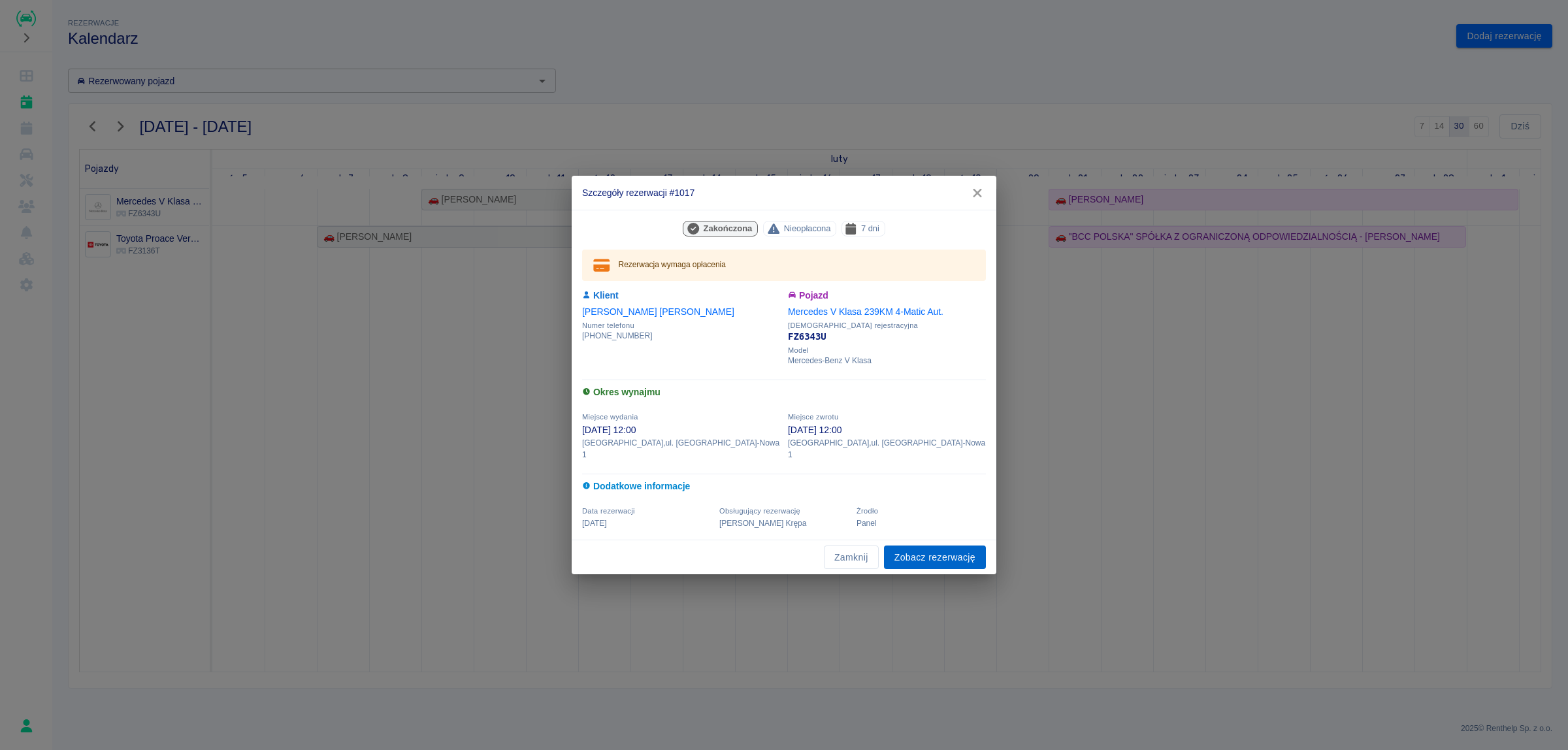
click at [933, 550] on link "Zobacz rezerwację" at bounding box center [934, 557] width 102 height 24
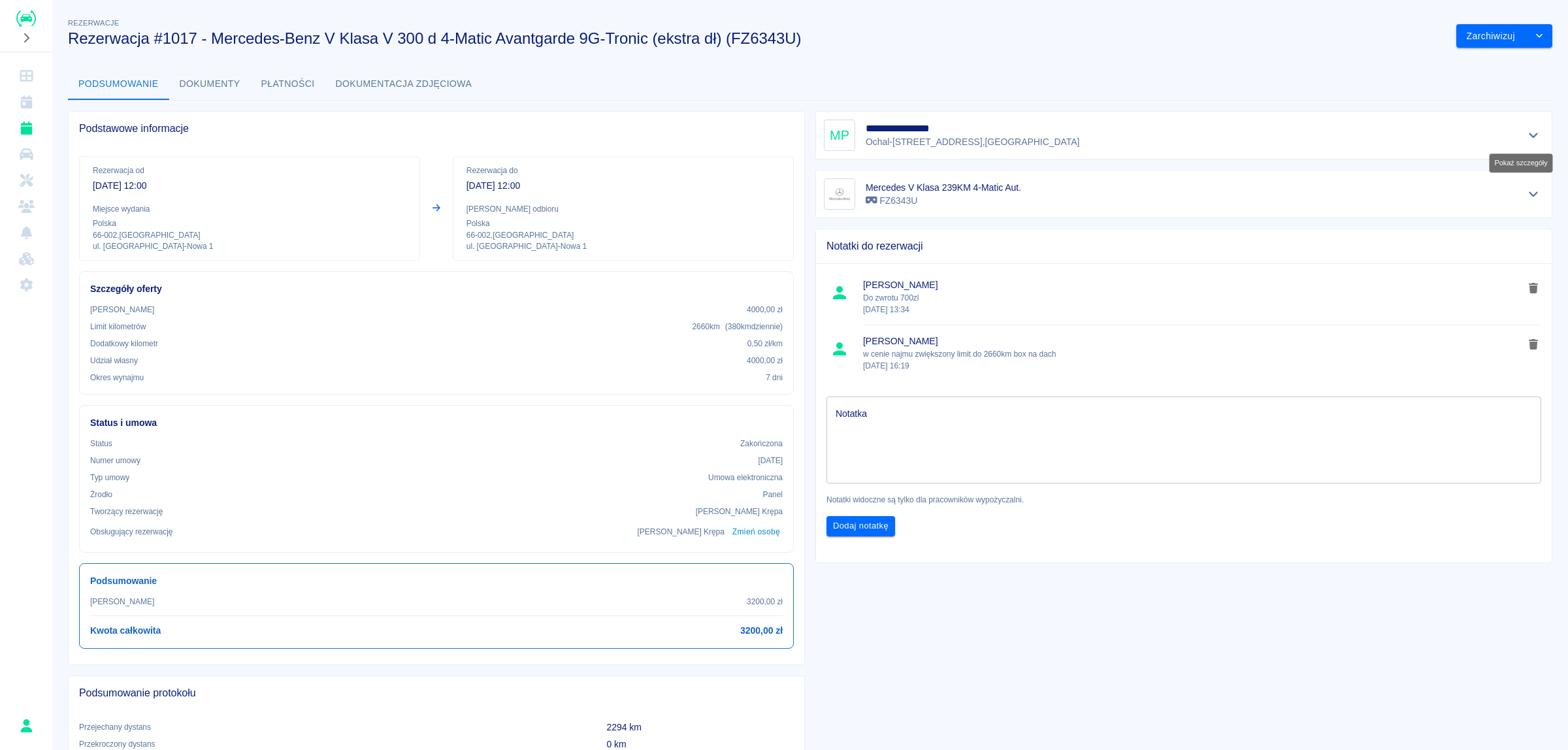
click at [1526, 136] on icon "Pokaż szczegóły" at bounding box center [1533, 136] width 15 height 12
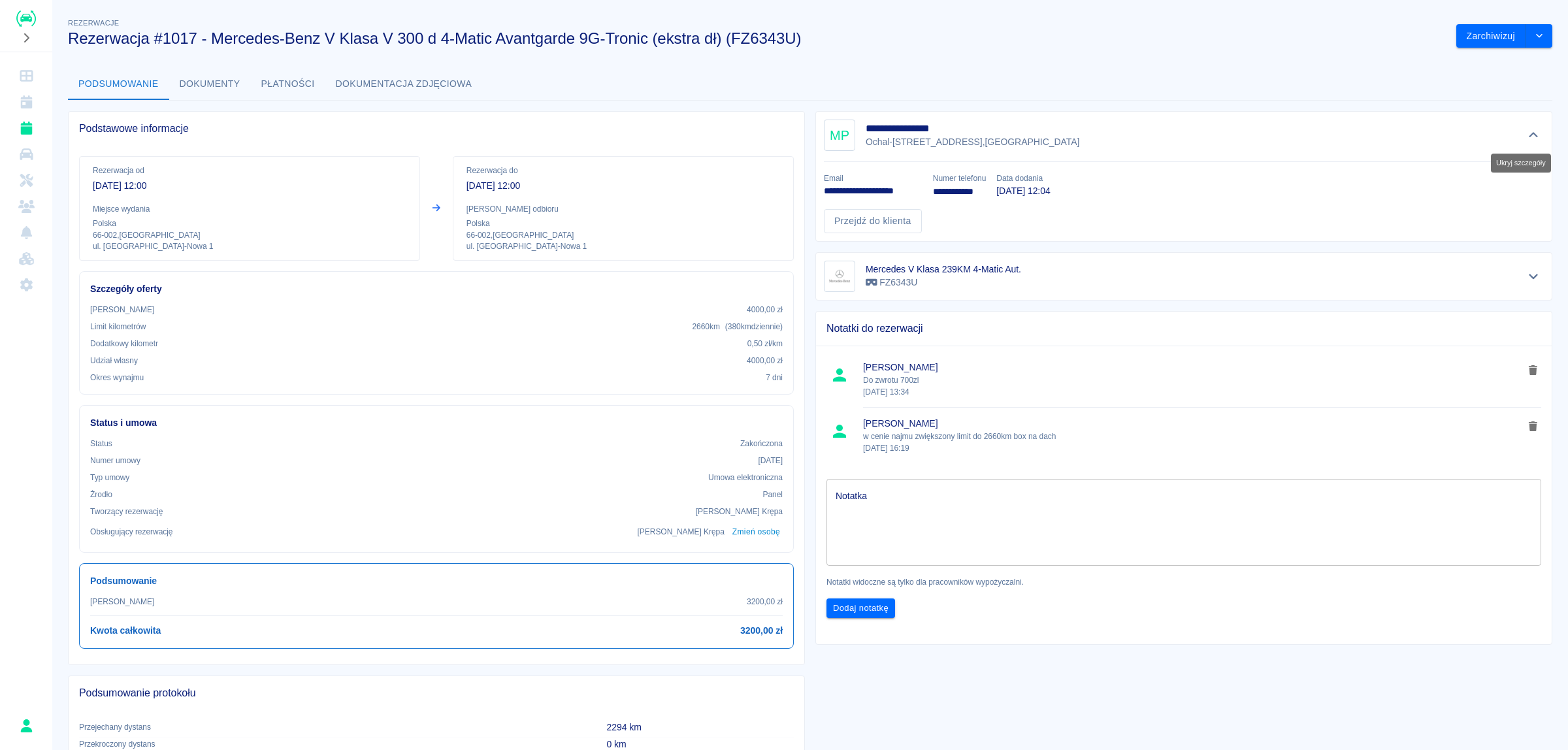
click at [1526, 136] on icon "Ukryj szczegóły" at bounding box center [1533, 136] width 15 height 12
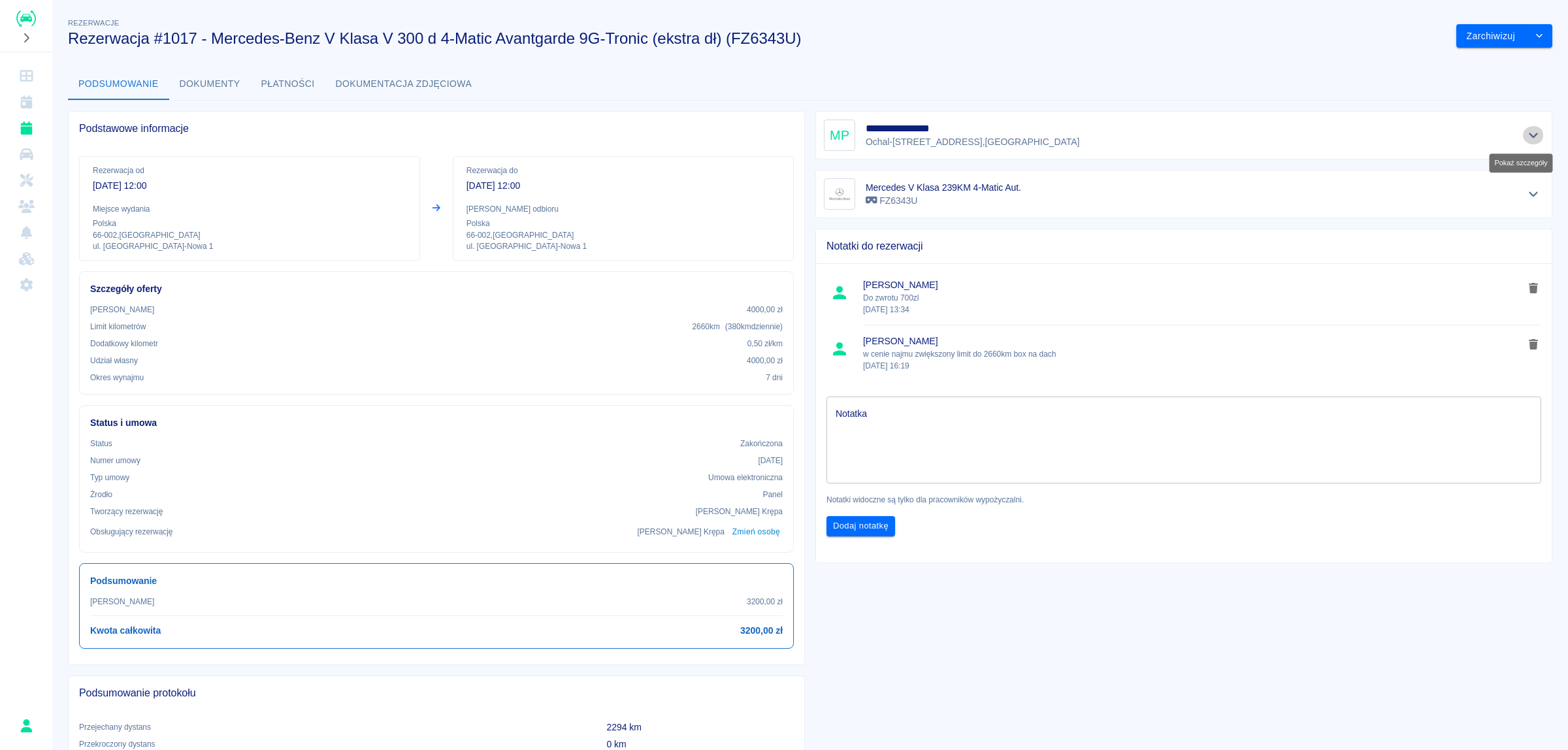
click at [1526, 138] on icon "Pokaż szczegóły" at bounding box center [1533, 136] width 15 height 12
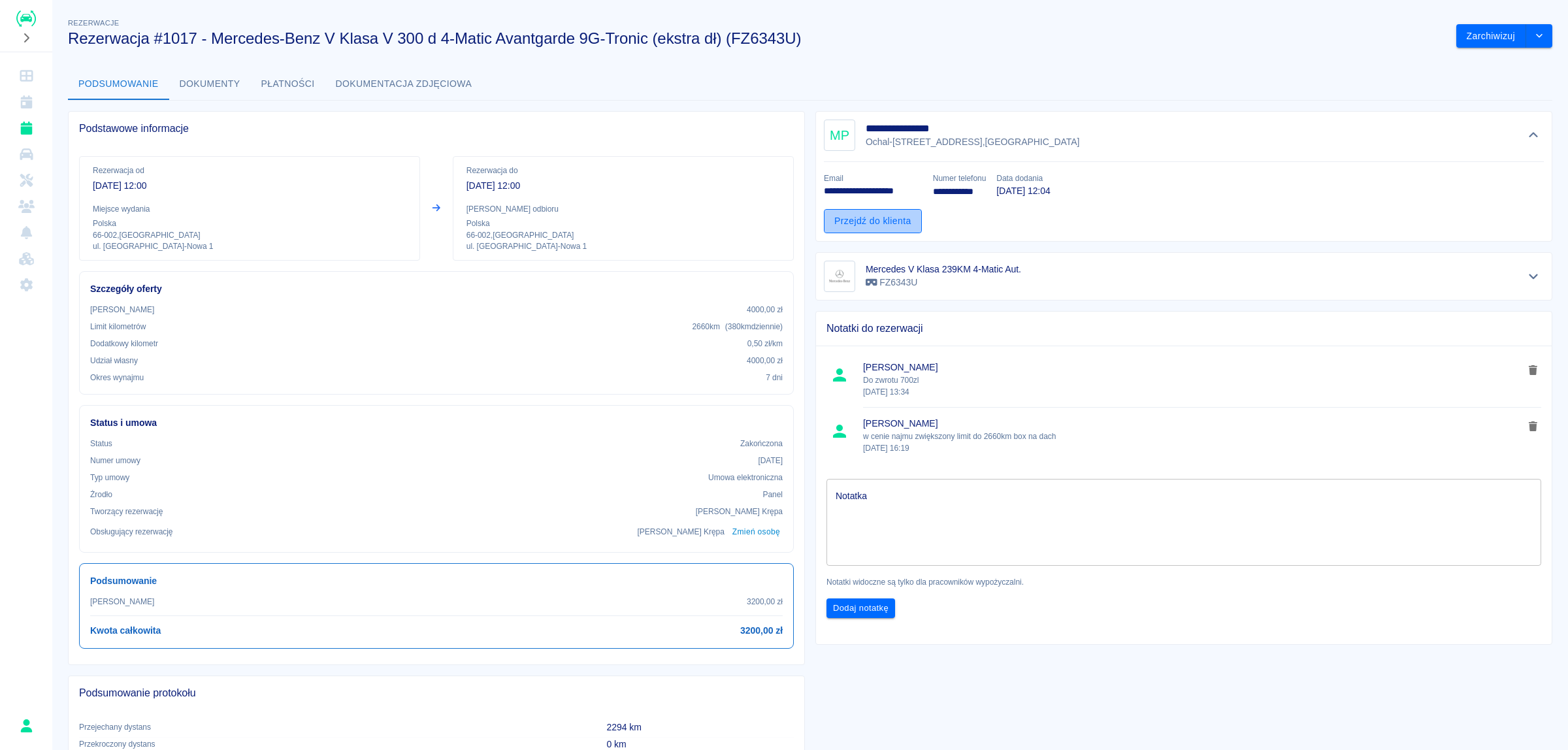
click at [879, 220] on link "Przejdź do klienta" at bounding box center [873, 221] width 98 height 24
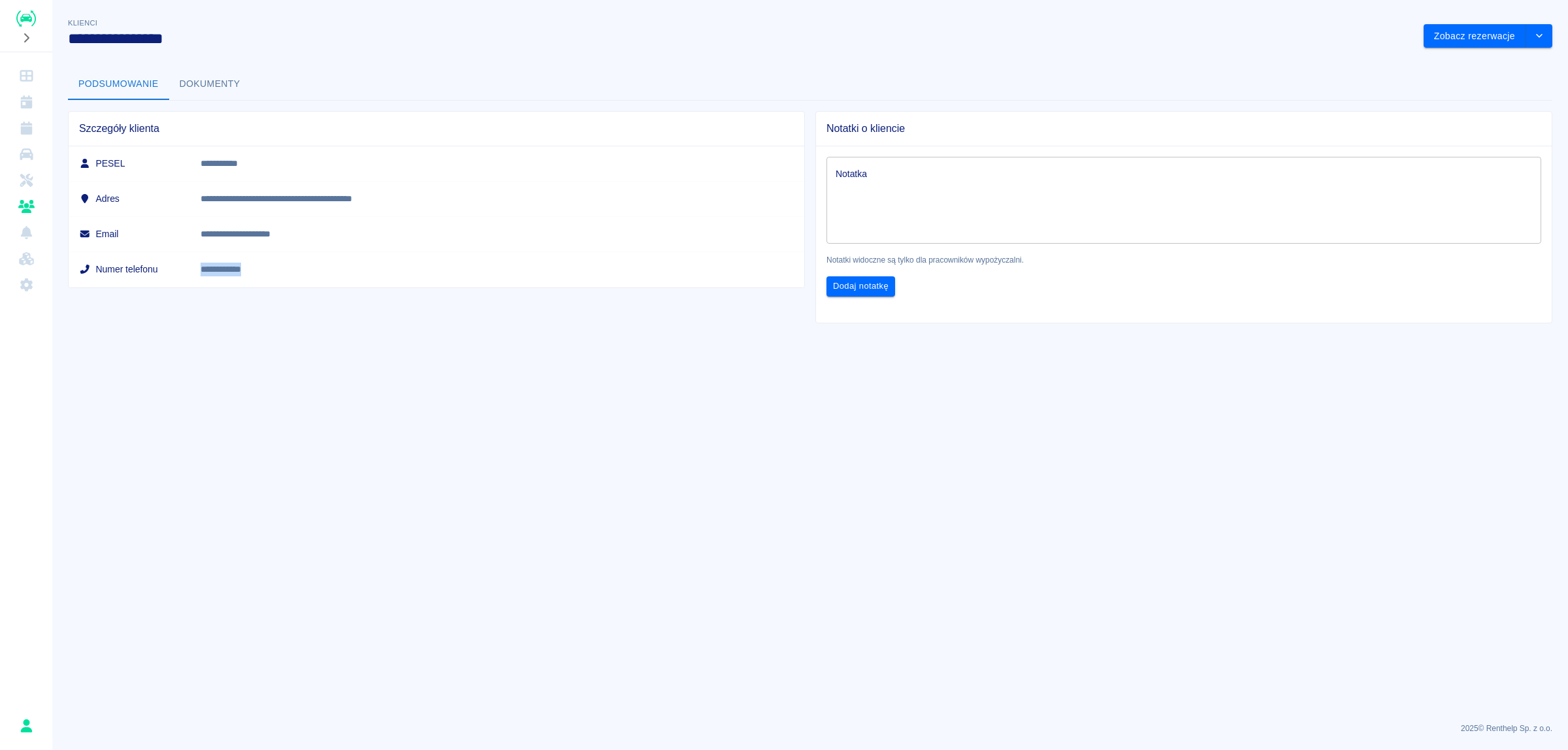
drag, startPoint x: 377, startPoint y: 273, endPoint x: 308, endPoint y: 273, distance: 69.0
click at [308, 273] on td "**********" at bounding box center [497, 269] width 614 height 35
copy link "**********"
drag, startPoint x: 432, startPoint y: 236, endPoint x: 305, endPoint y: 229, distance: 127.2
click at [305, 229] on td "**********" at bounding box center [497, 234] width 614 height 35
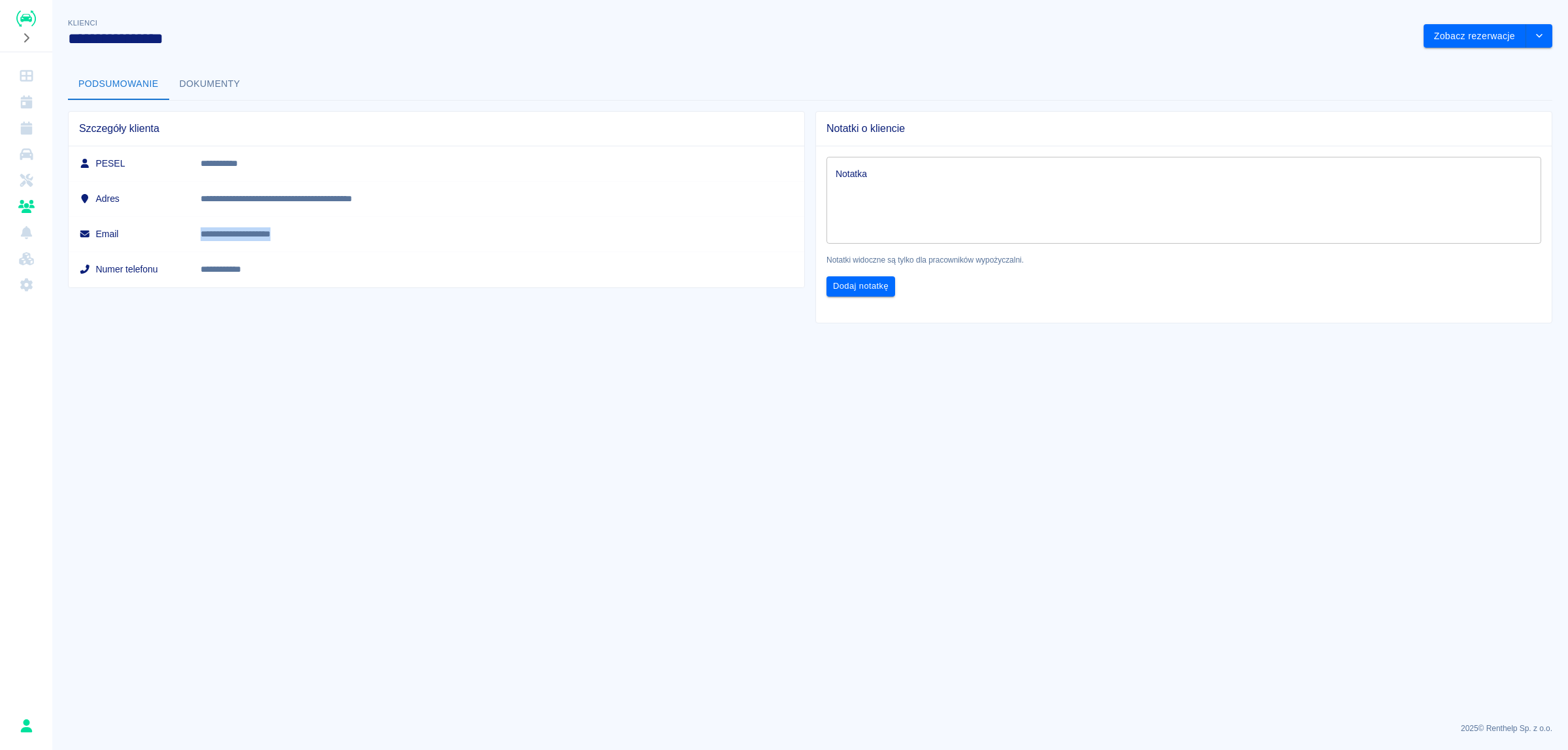
click at [515, 252] on td "**********" at bounding box center [497, 234] width 614 height 35
drag, startPoint x: 408, startPoint y: 242, endPoint x: 310, endPoint y: 240, distance: 98.0
click at [310, 240] on p "**********" at bounding box center [442, 234] width 484 height 14
copy p "**********"
